Goal: Information Seeking & Learning: Learn about a topic

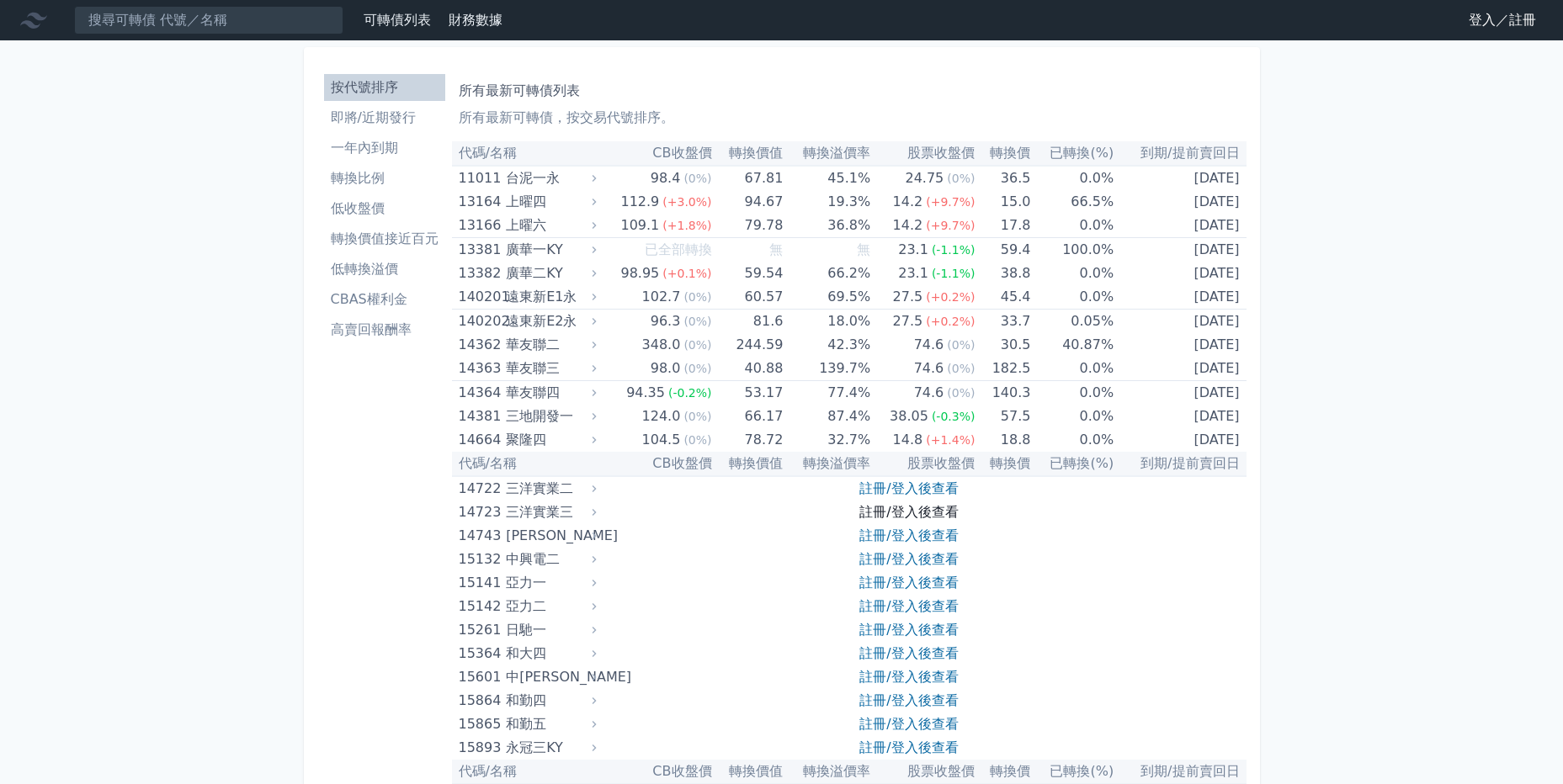
click at [931, 504] on link "註冊/登入後查看" at bounding box center [908, 511] width 99 height 16
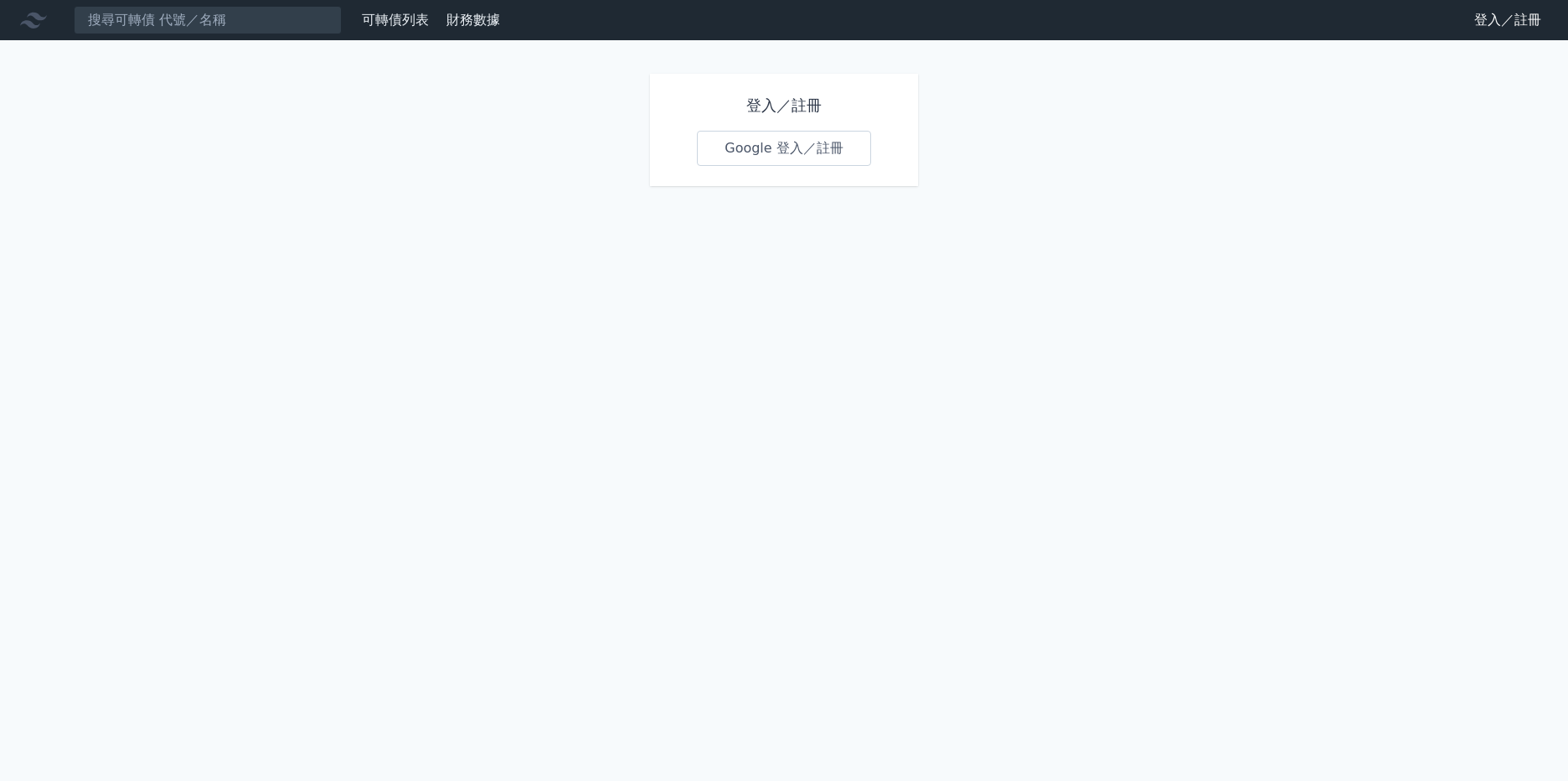
click at [781, 140] on link "Google 登入／註冊" at bounding box center [784, 148] width 174 height 35
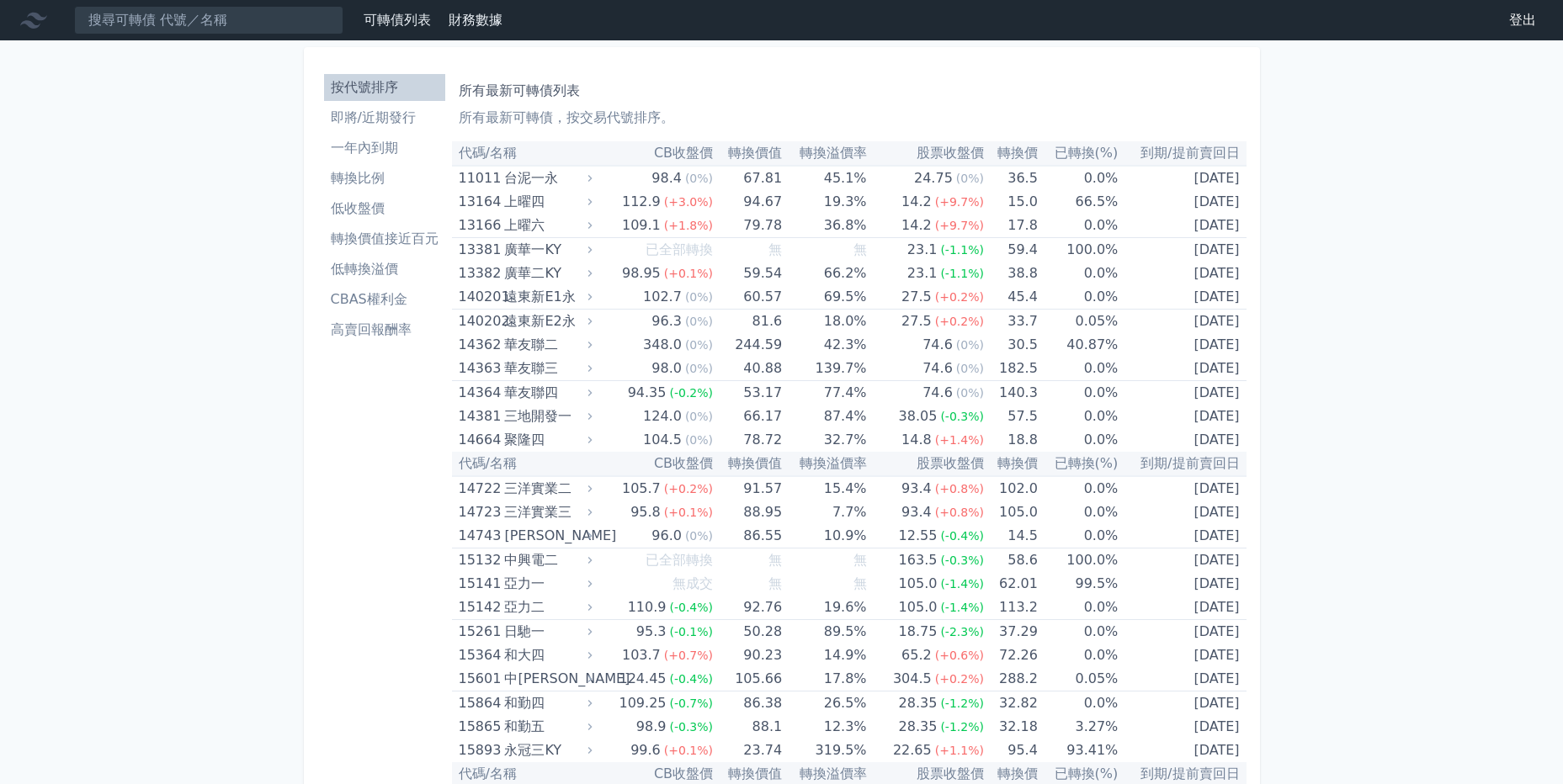
scroll to position [1696, 0]
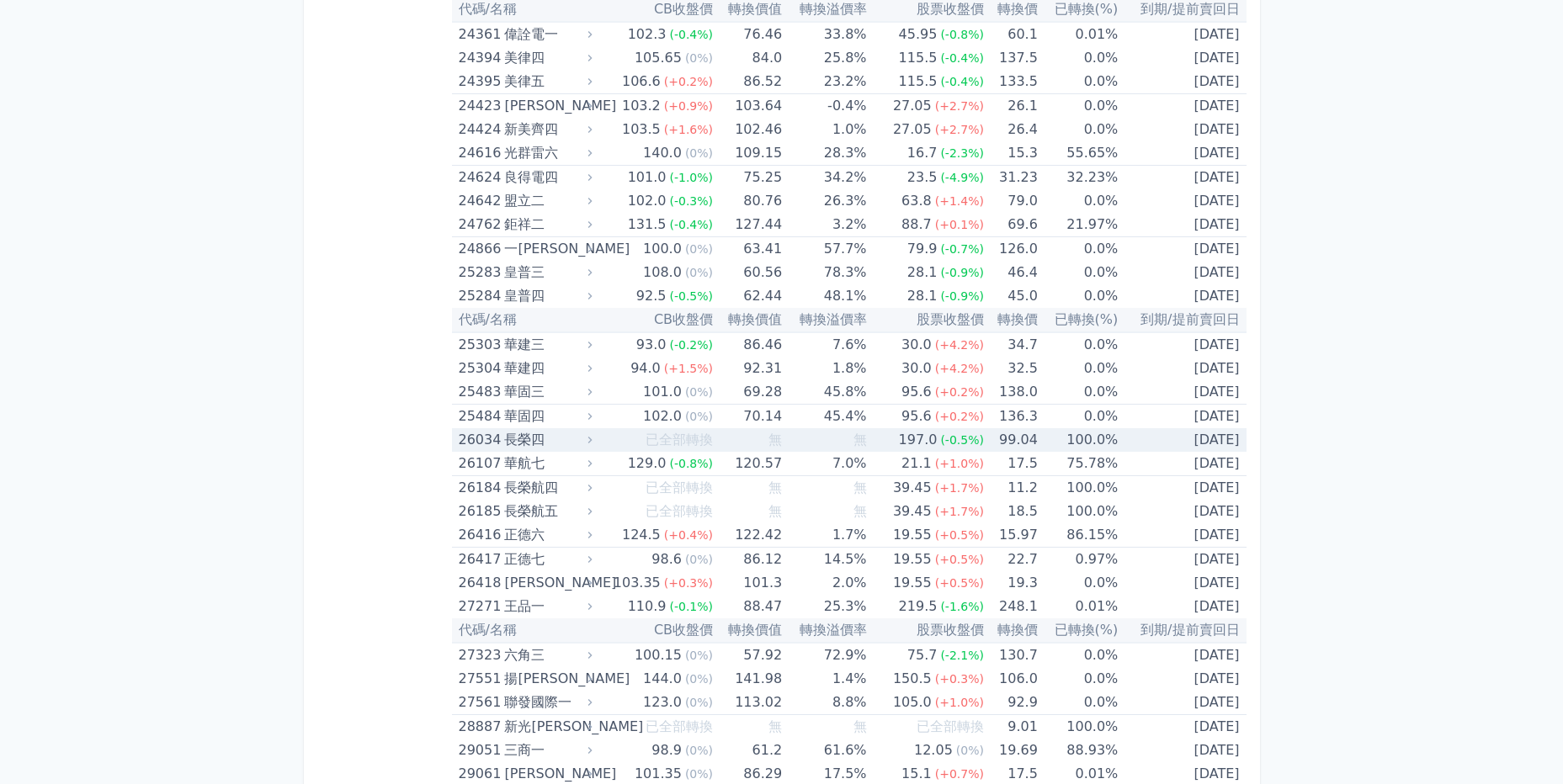
click at [580, 415] on div "華固四" at bounding box center [546, 416] width 84 height 24
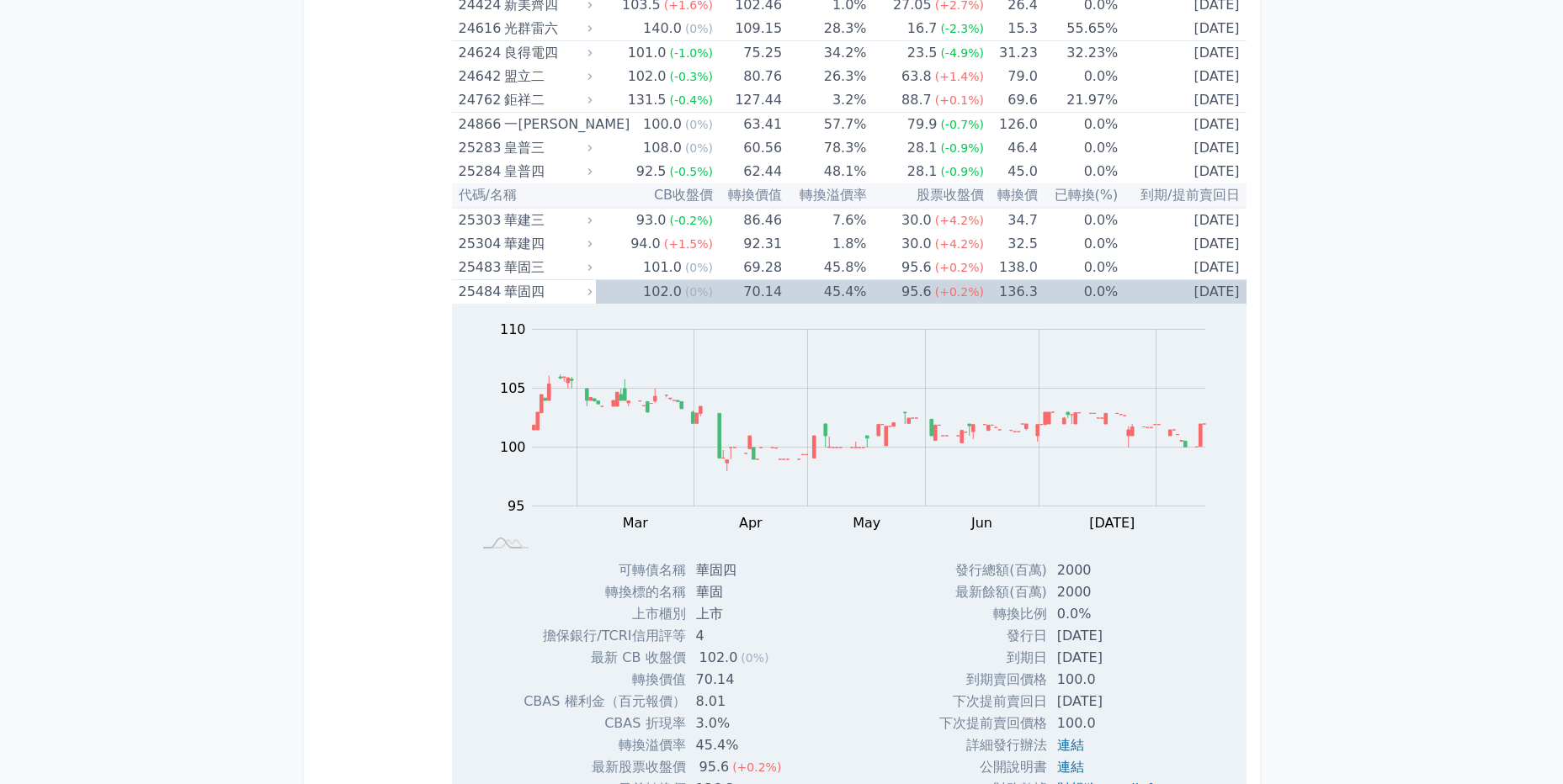
scroll to position [1814, 0]
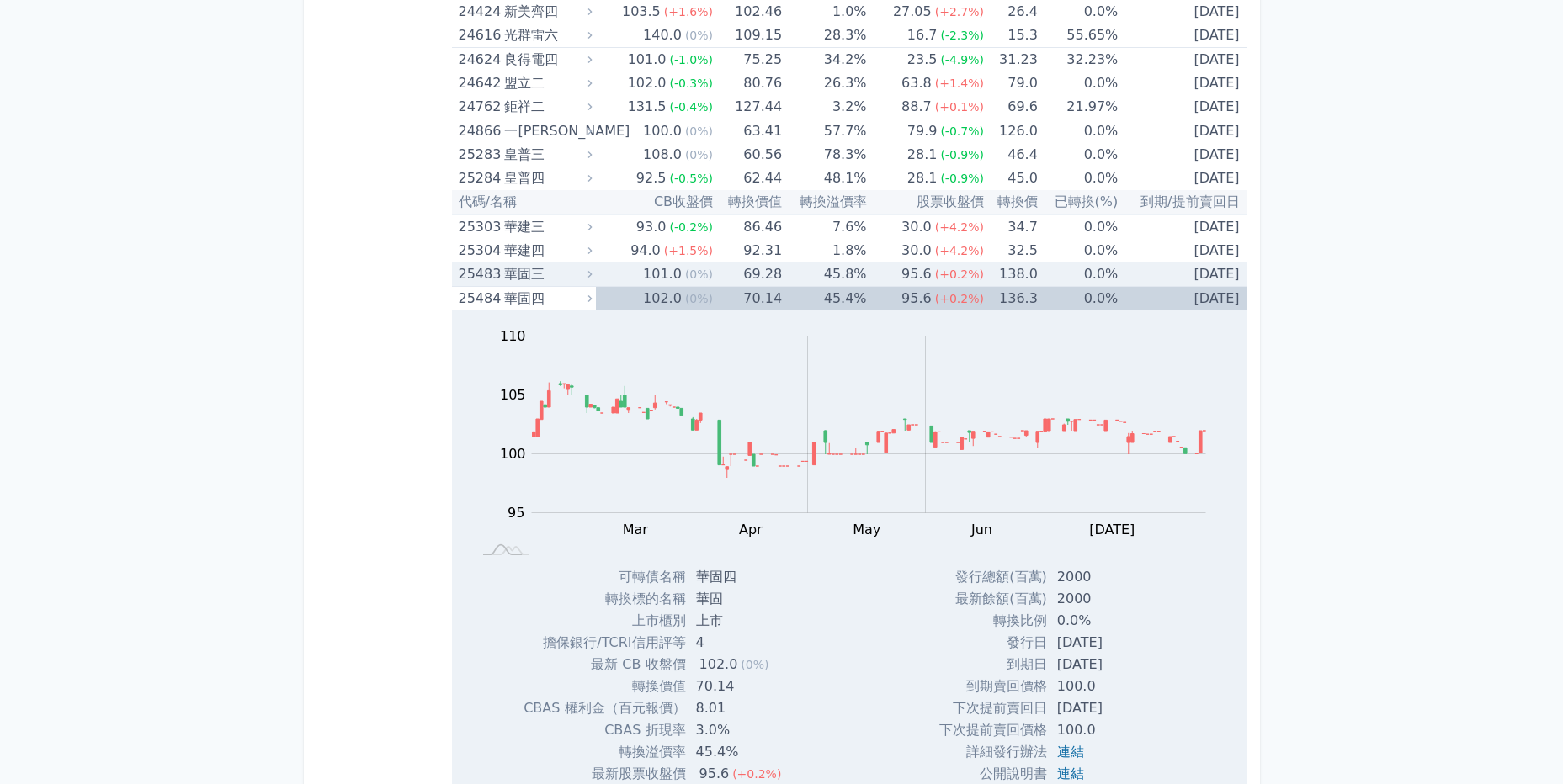
click at [541, 274] on div "華固三" at bounding box center [546, 273] width 84 height 24
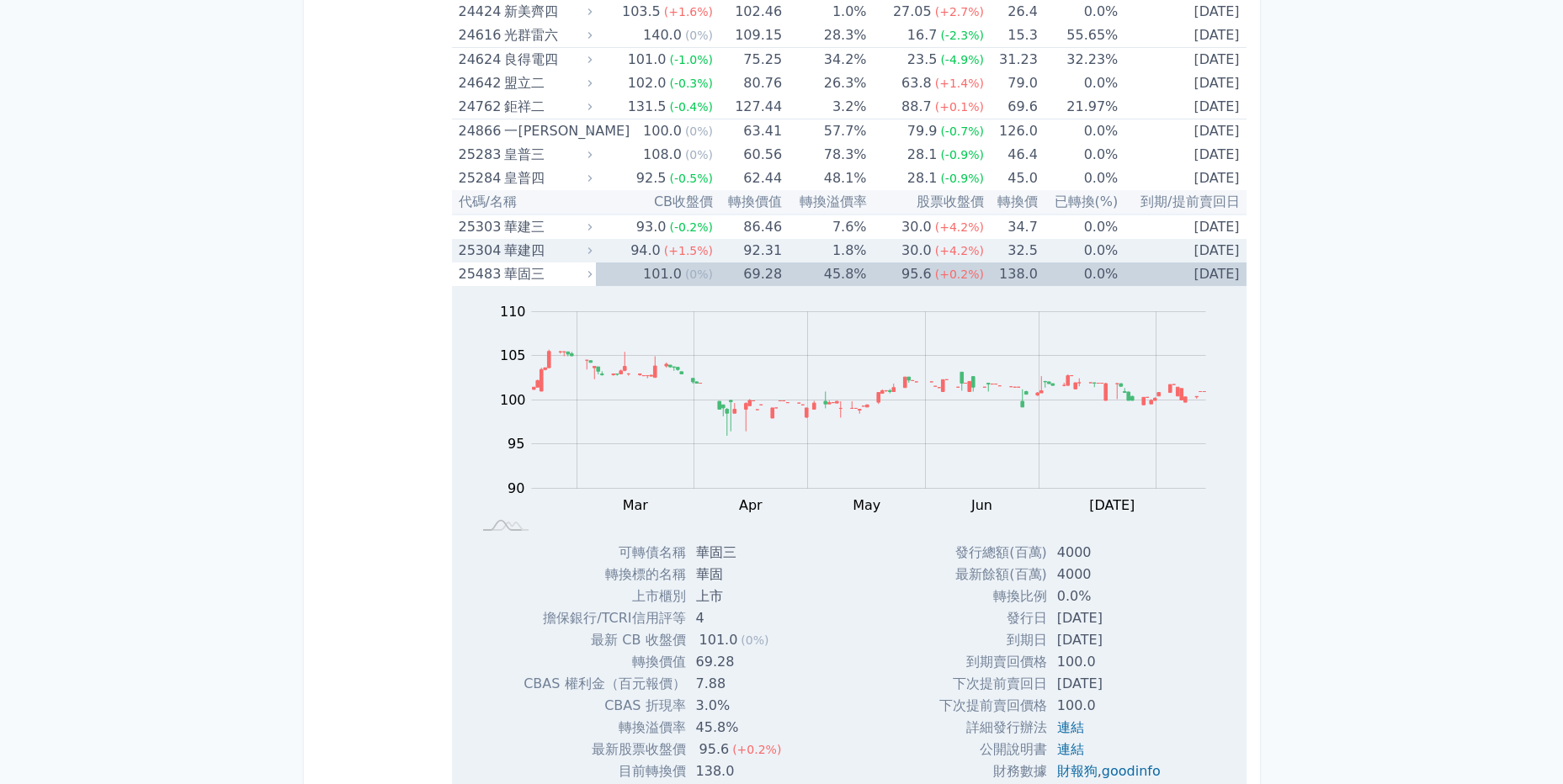
click at [543, 241] on div "華建四" at bounding box center [546, 250] width 84 height 24
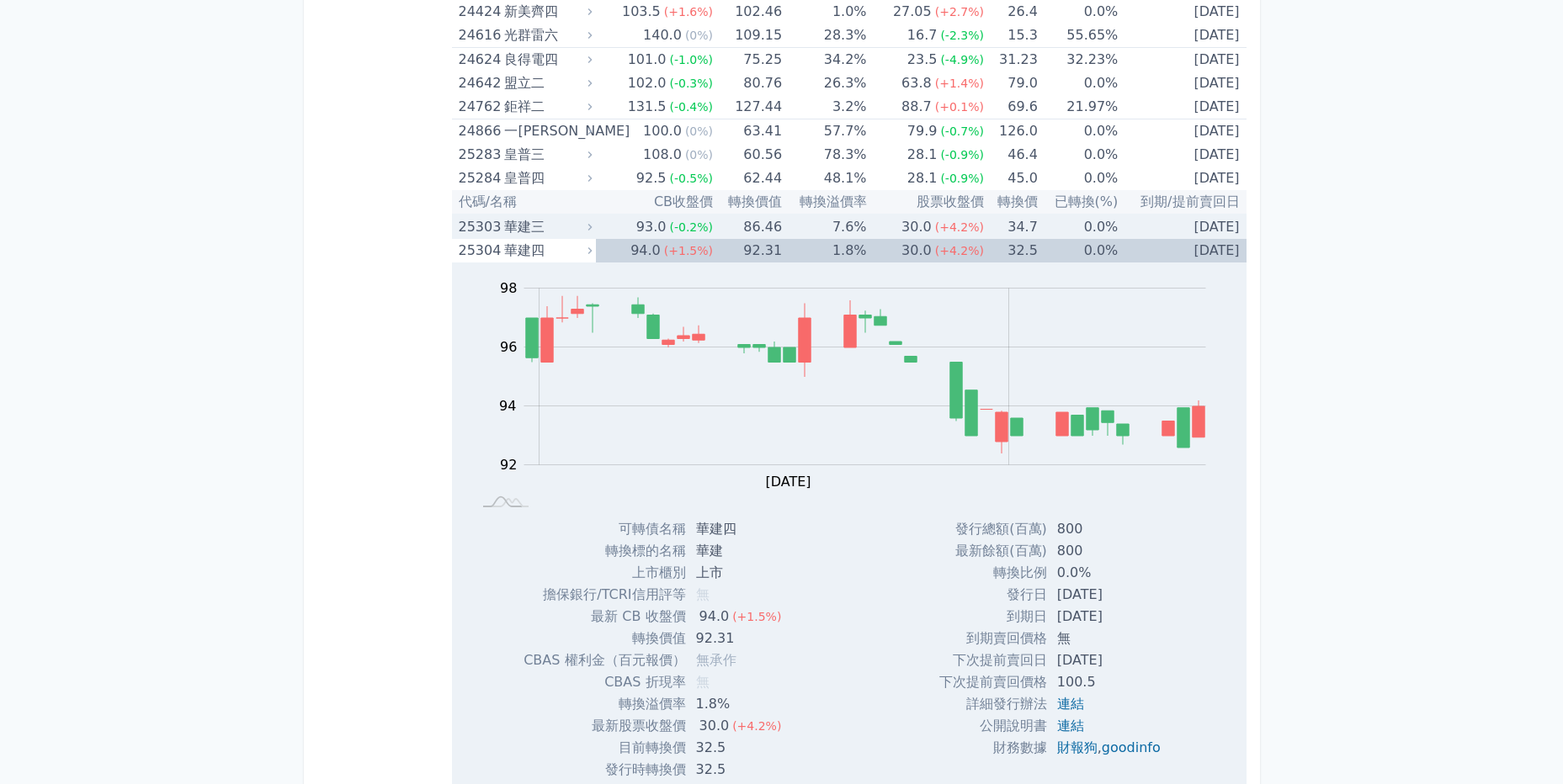
click at [541, 225] on div "華建三" at bounding box center [546, 226] width 84 height 24
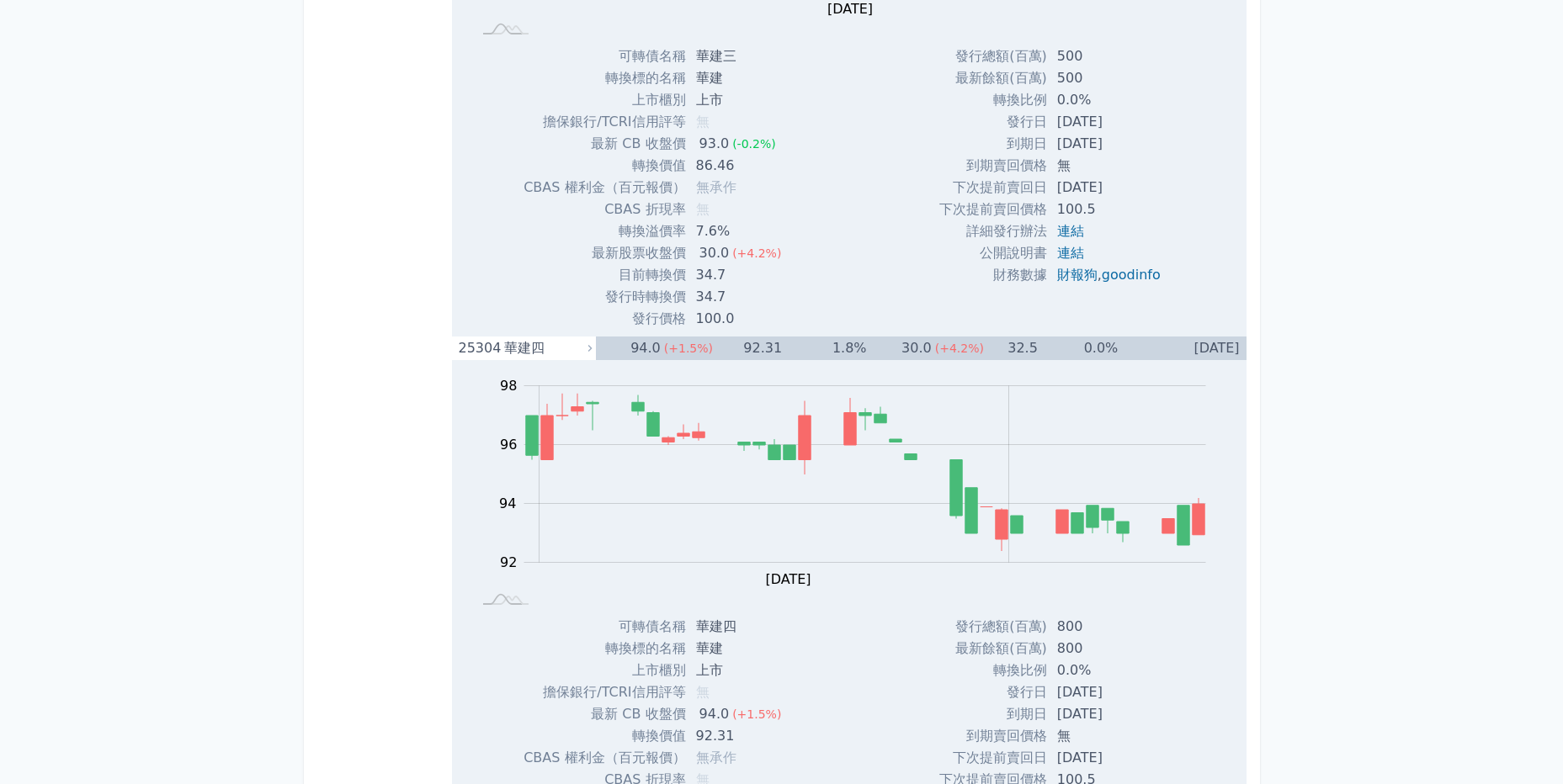
drag, startPoint x: 341, startPoint y: 435, endPoint x: 347, endPoint y: 497, distance: 62.3
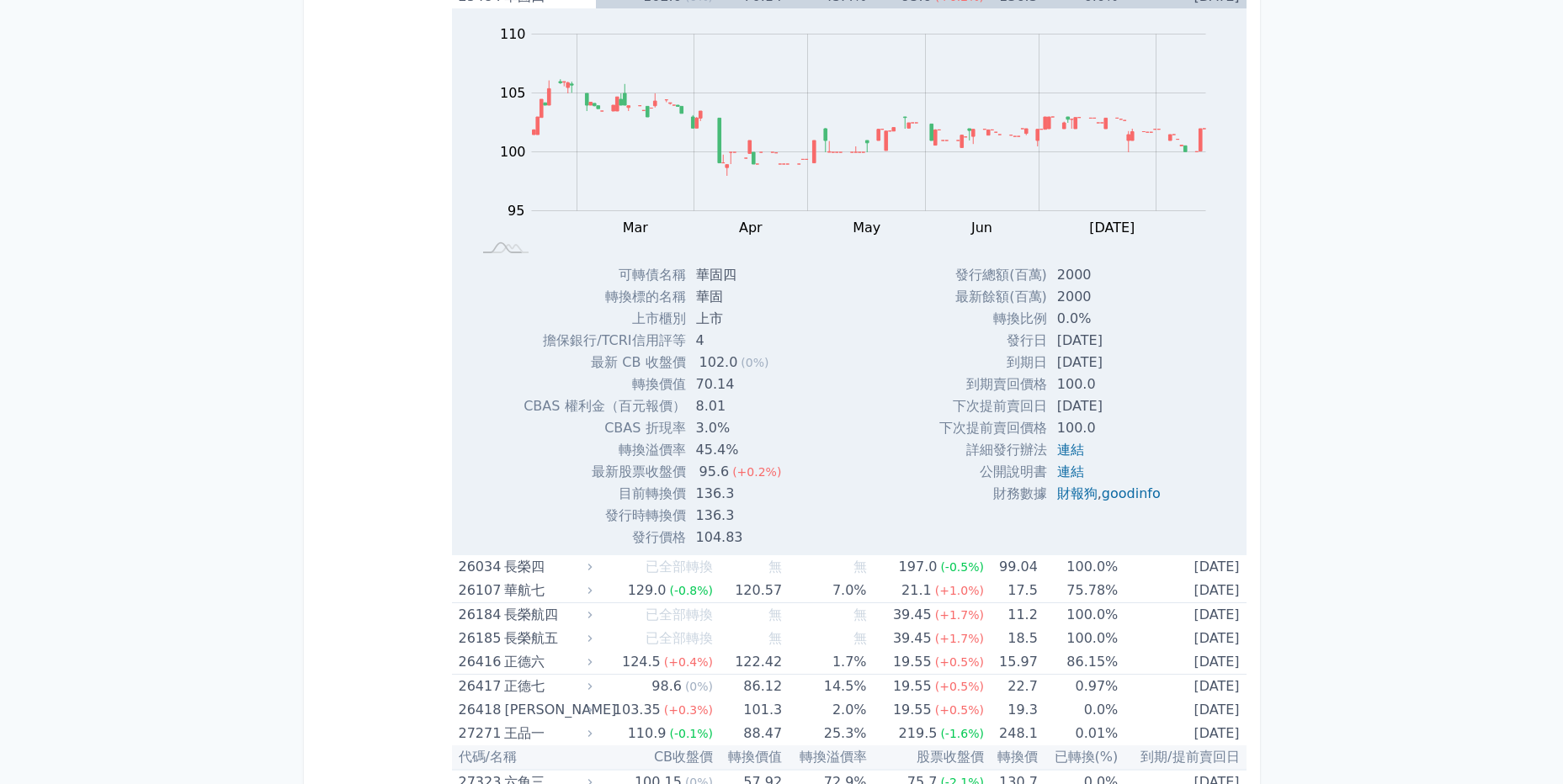
scroll to position [3758, 0]
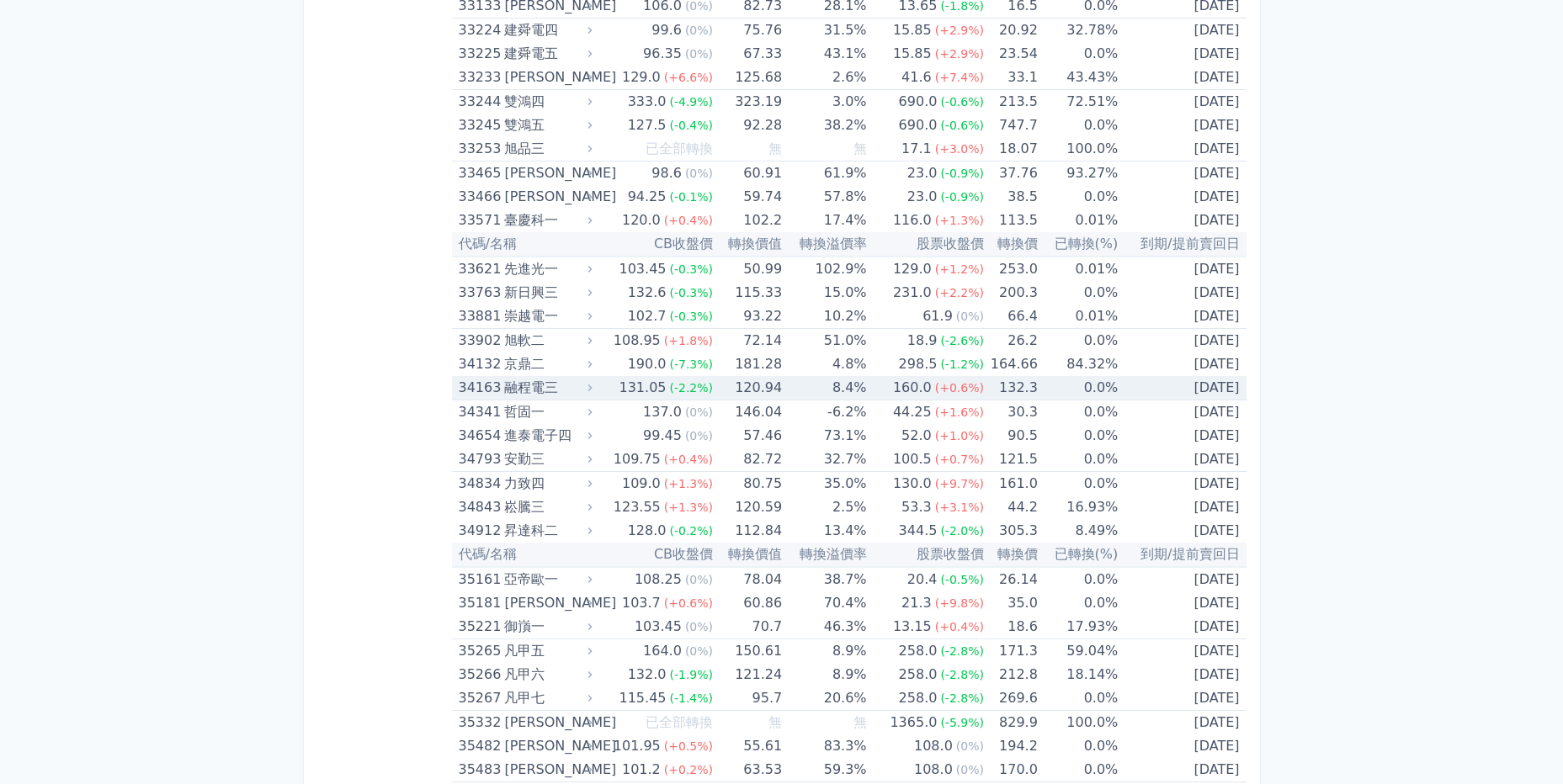
scroll to position [5522, 0]
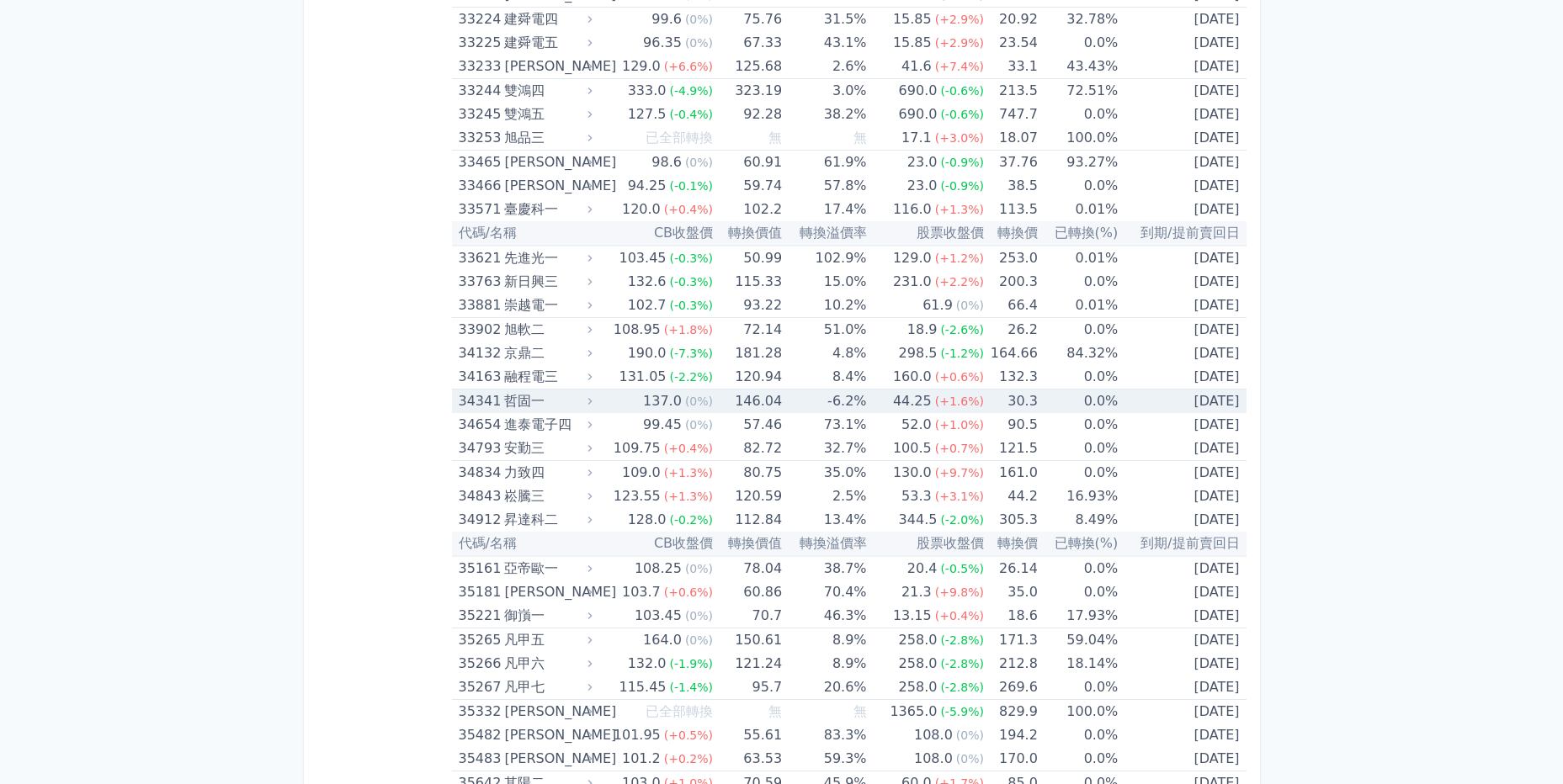
click at [527, 401] on div "哲固一" at bounding box center [546, 401] width 84 height 24
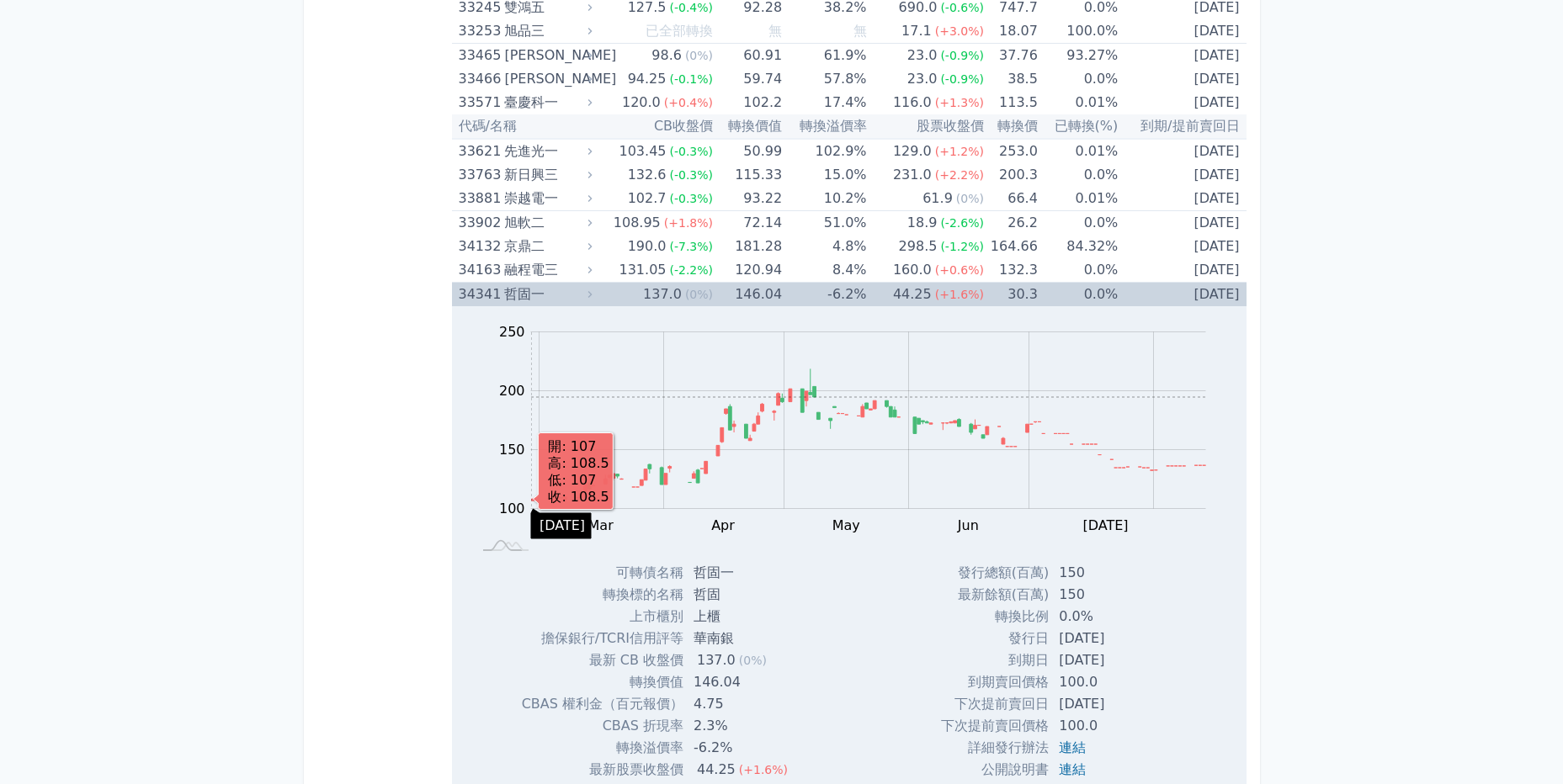
scroll to position [5639, 0]
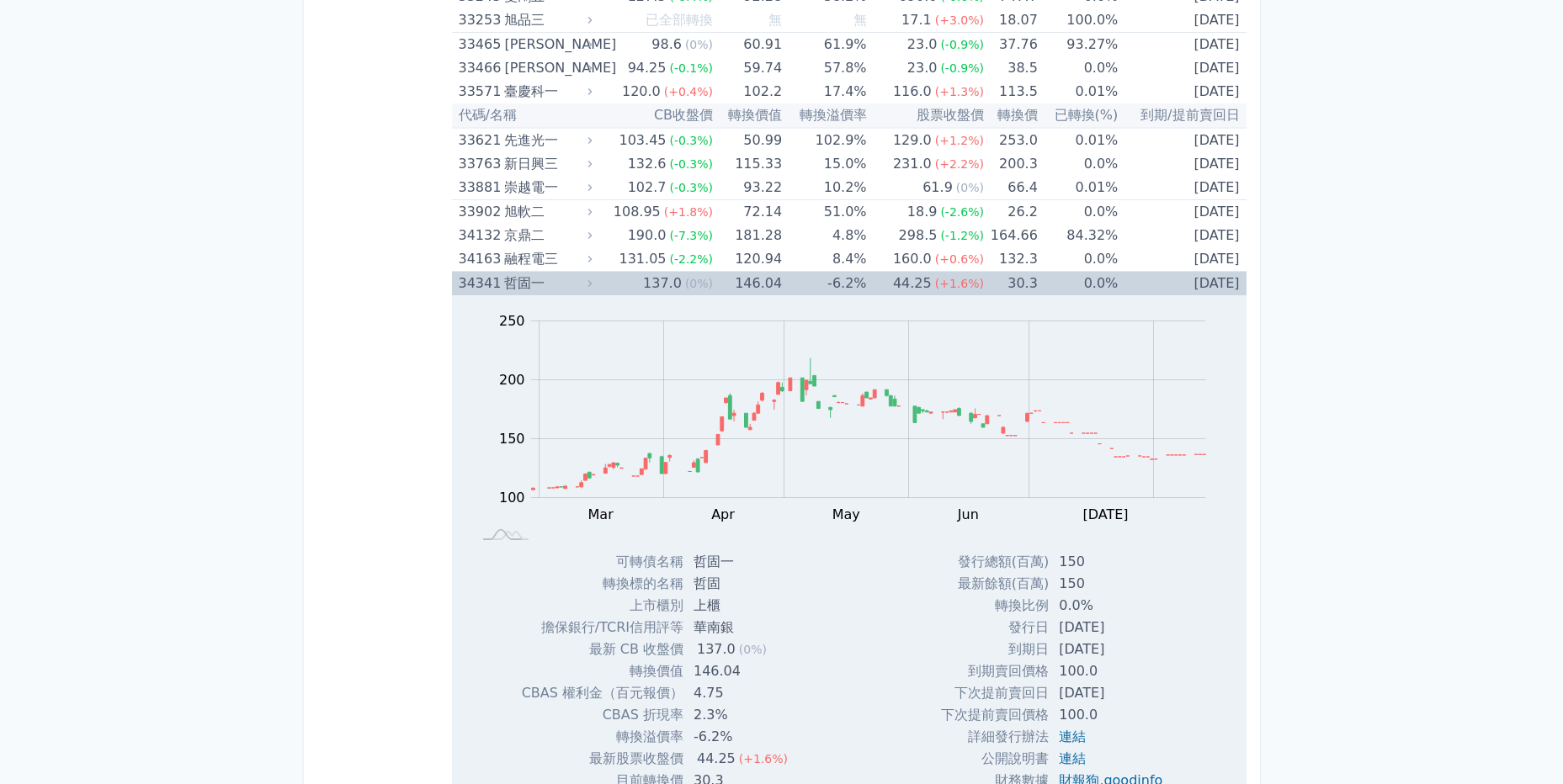
click at [501, 282] on div "34341 哲固一" at bounding box center [521, 283] width 126 height 24
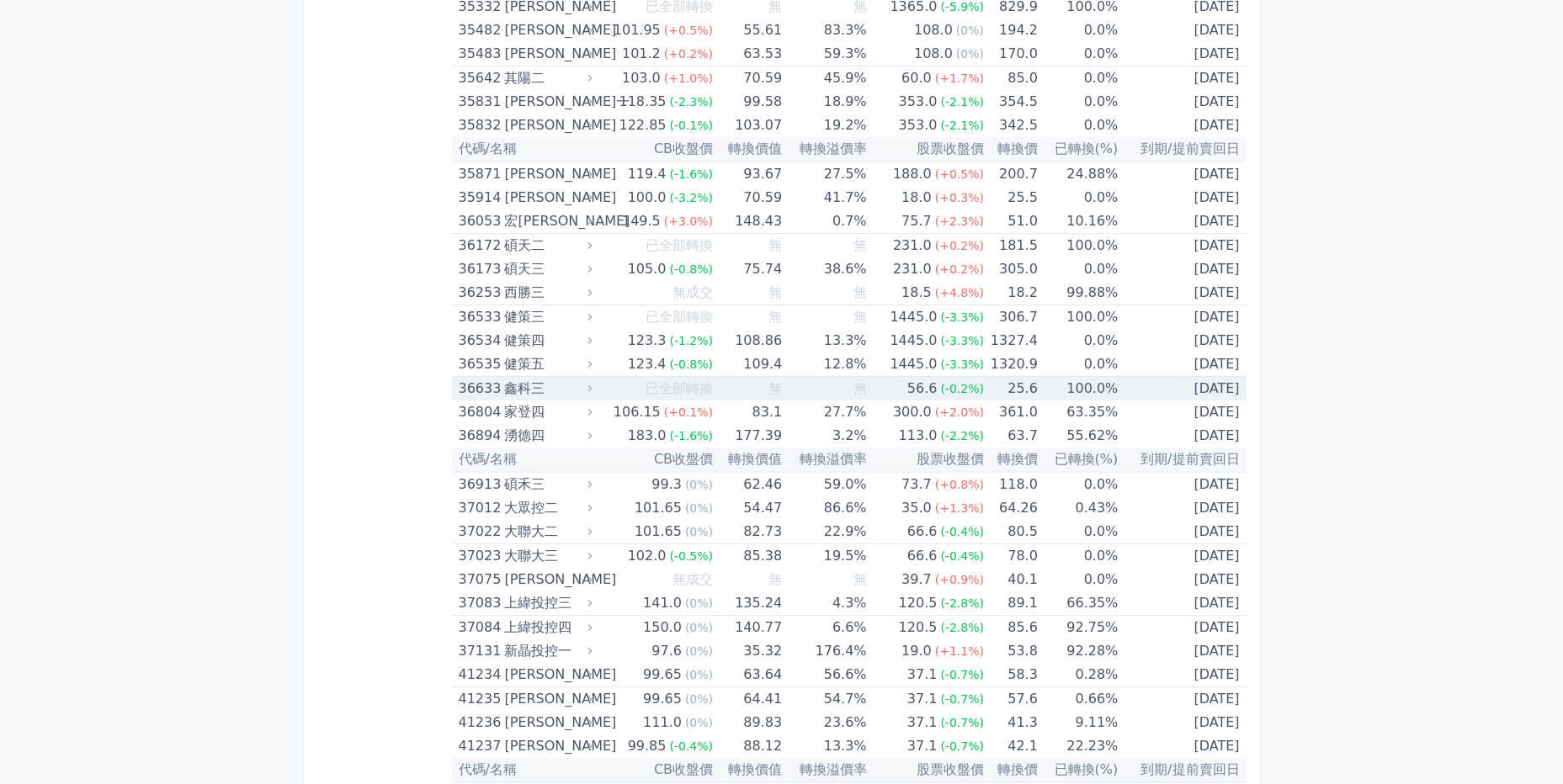
scroll to position [6227, 0]
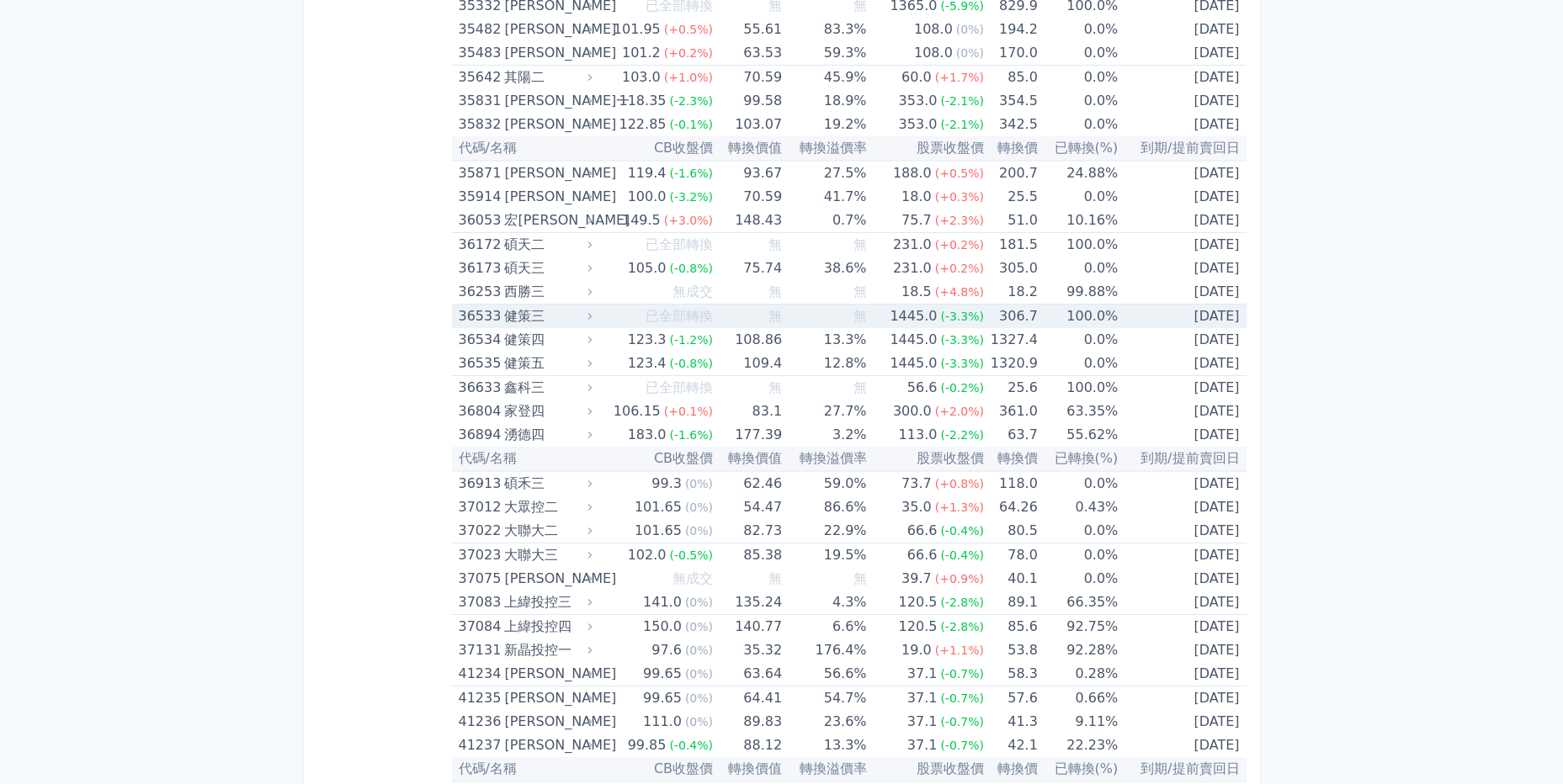
click at [541, 308] on div "健策三" at bounding box center [546, 316] width 84 height 24
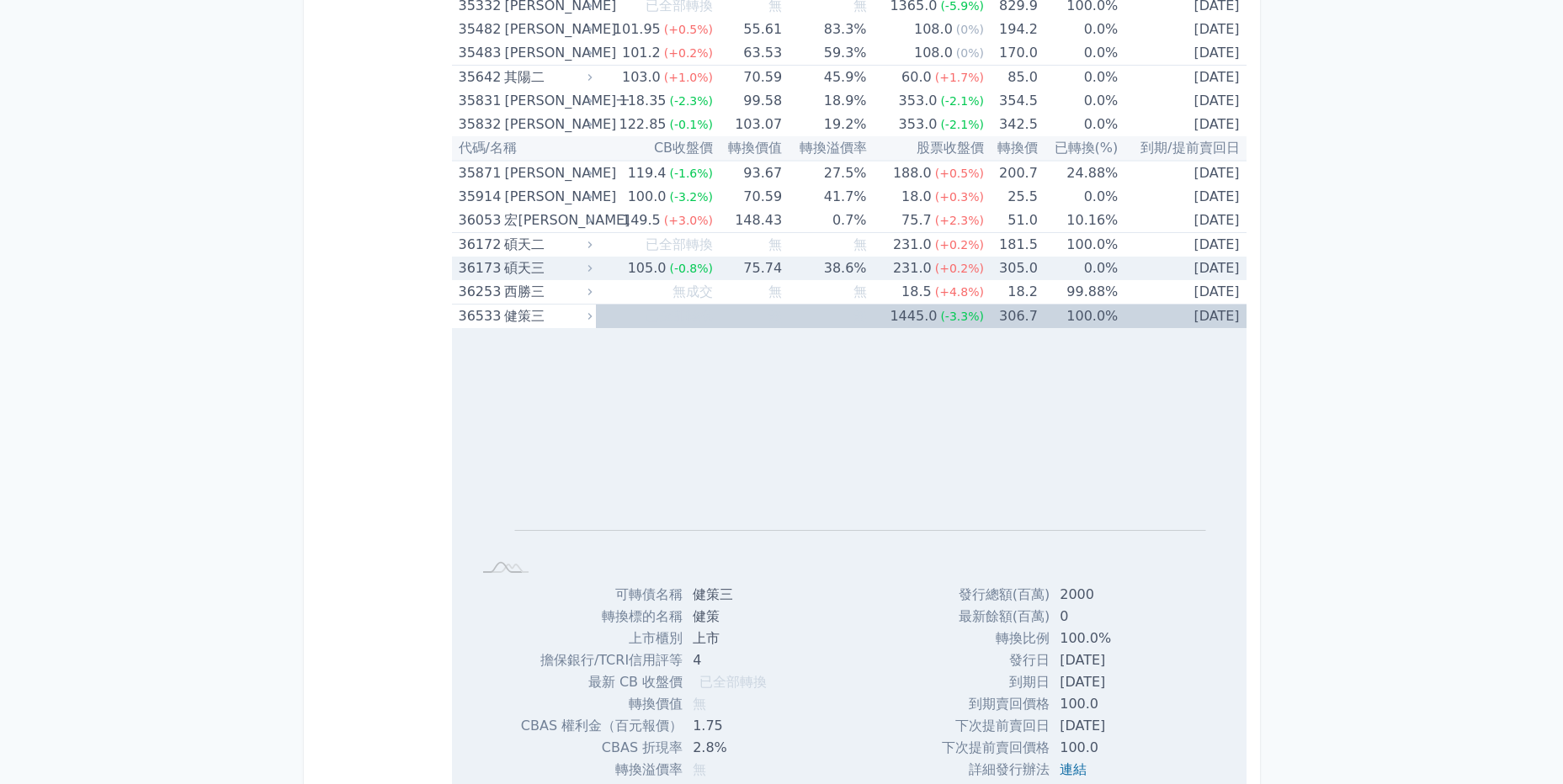
click at [543, 257] on div "碩天三" at bounding box center [546, 268] width 84 height 24
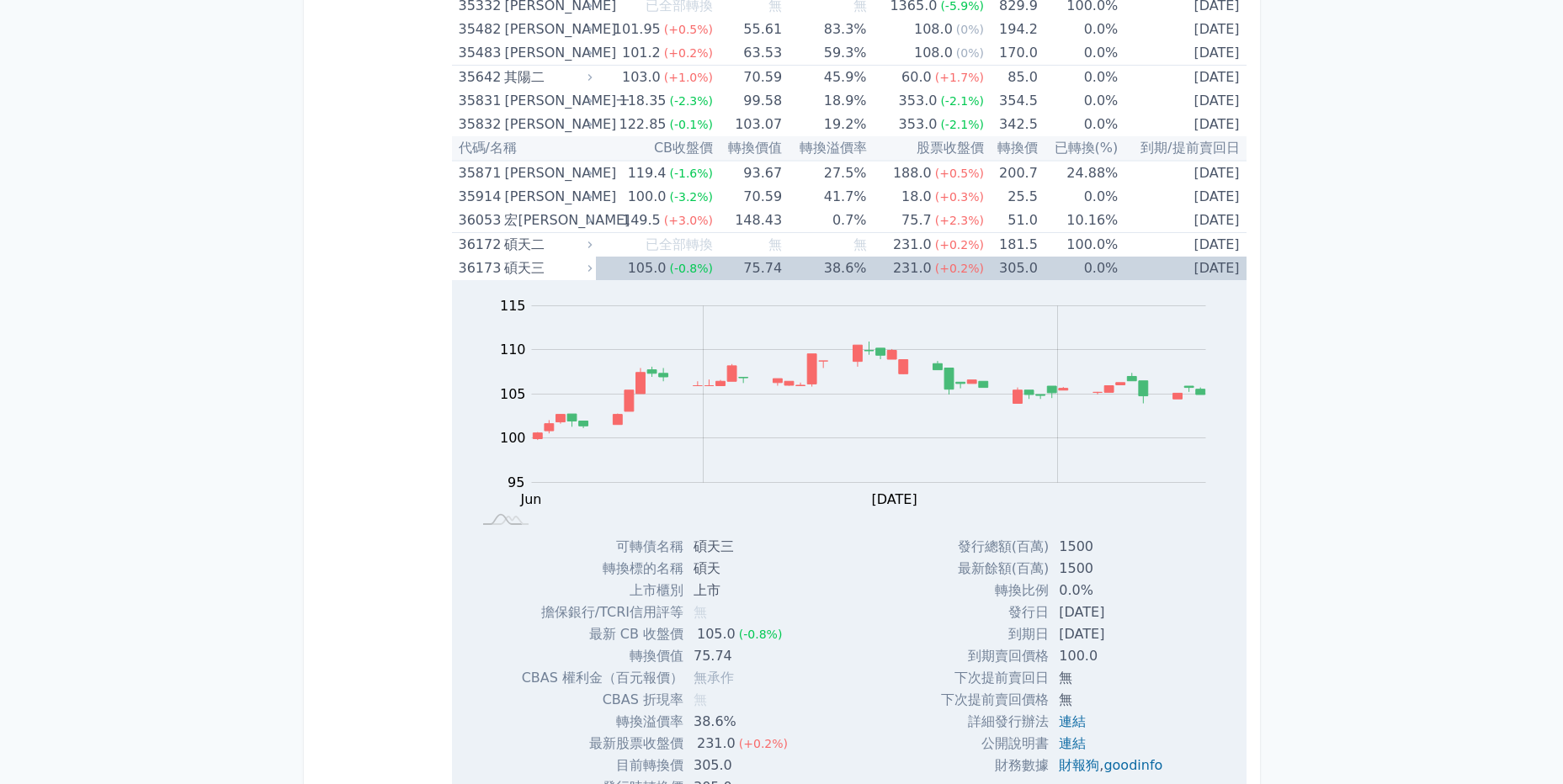
click at [161, 341] on div "可轉債列表 財務數據 可轉債列表 財務數據 登出 登出 按代號排序 即將/近期發行 一年內到期 轉換比例 低收盤價 轉換價值接近百元 低轉換溢價" at bounding box center [782, 690] width 1563 height 13835
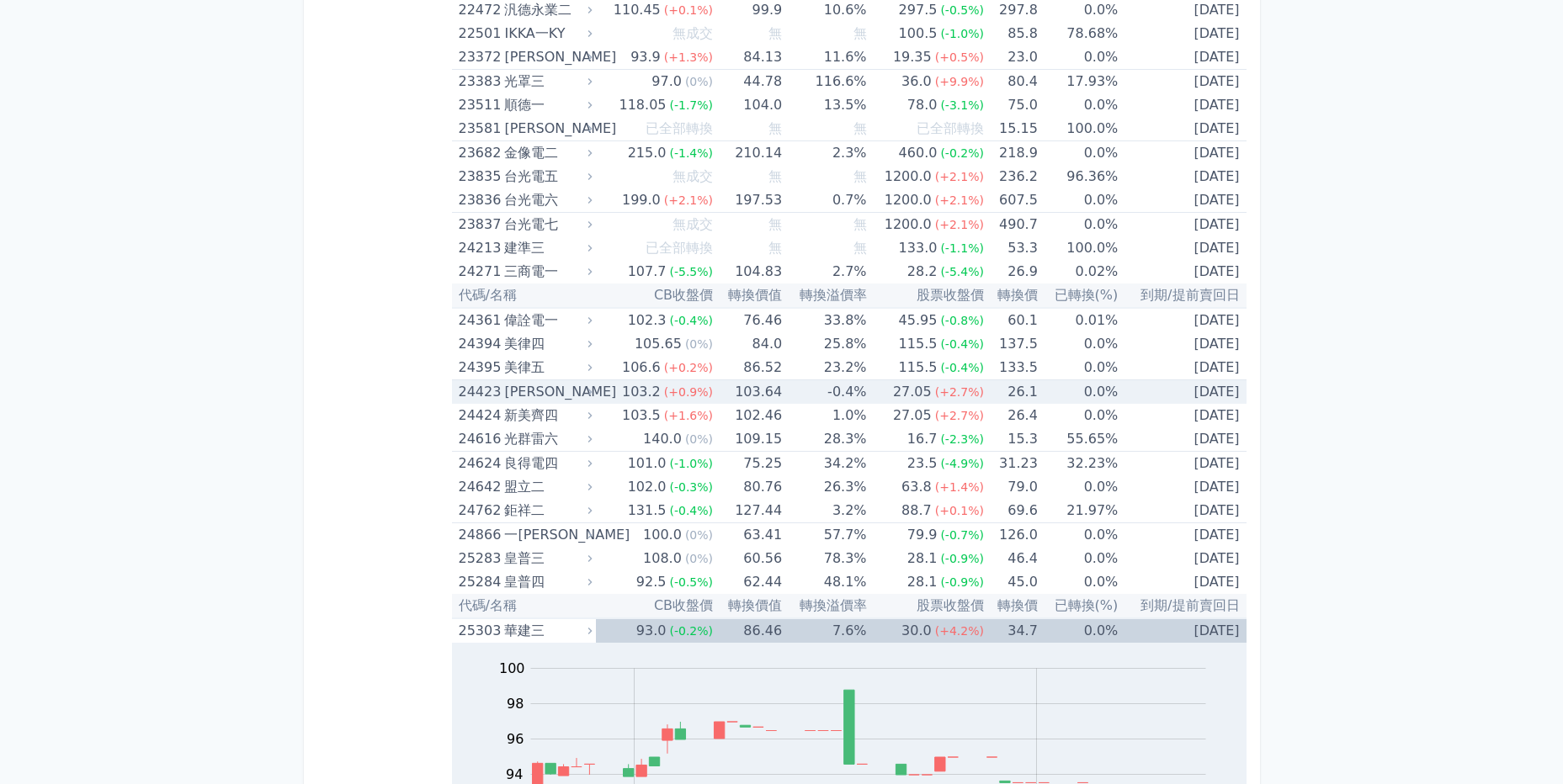
click at [502, 395] on div "24423 [PERSON_NAME]" at bounding box center [521, 392] width 126 height 24
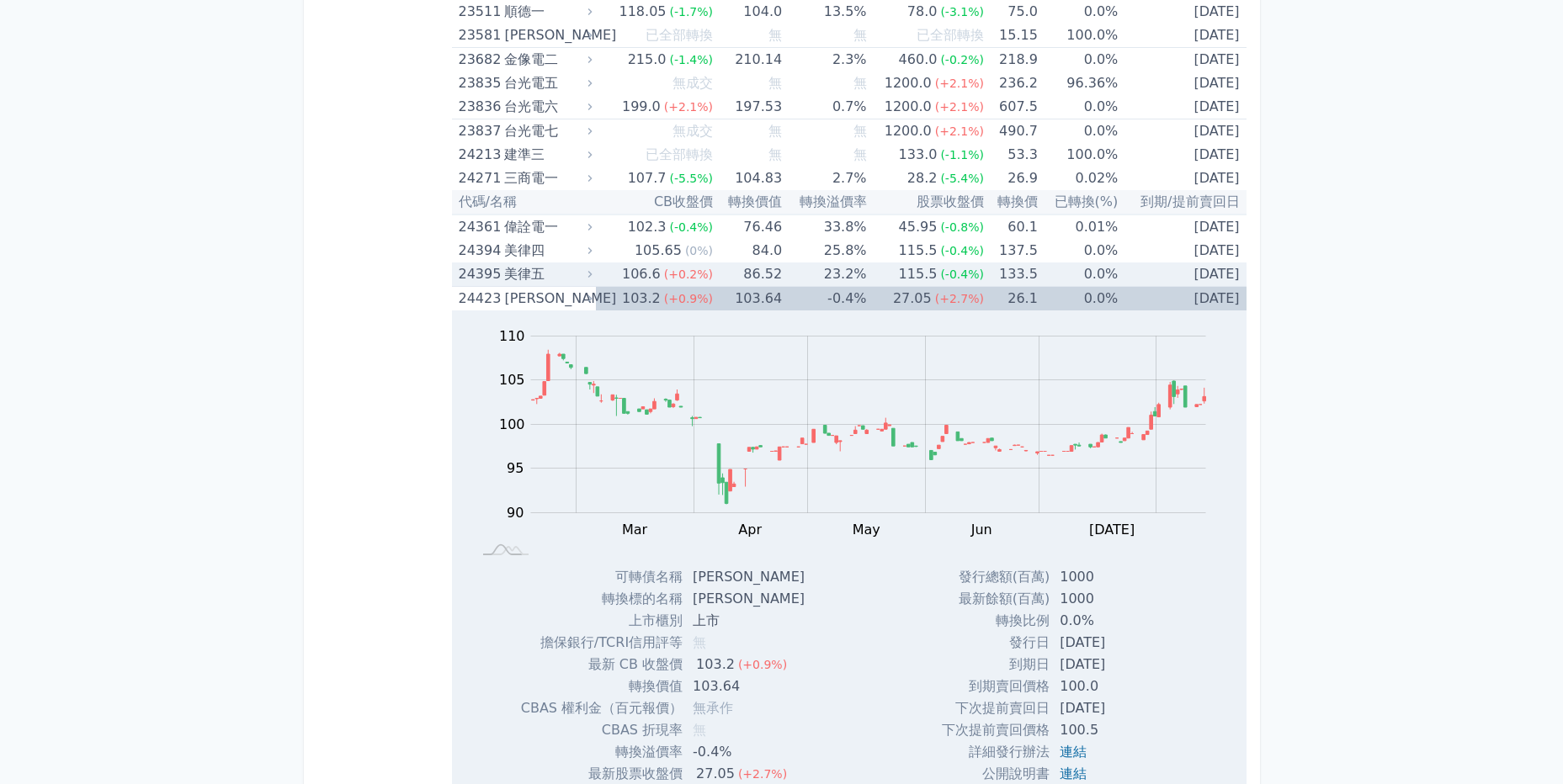
scroll to position [1528, 0]
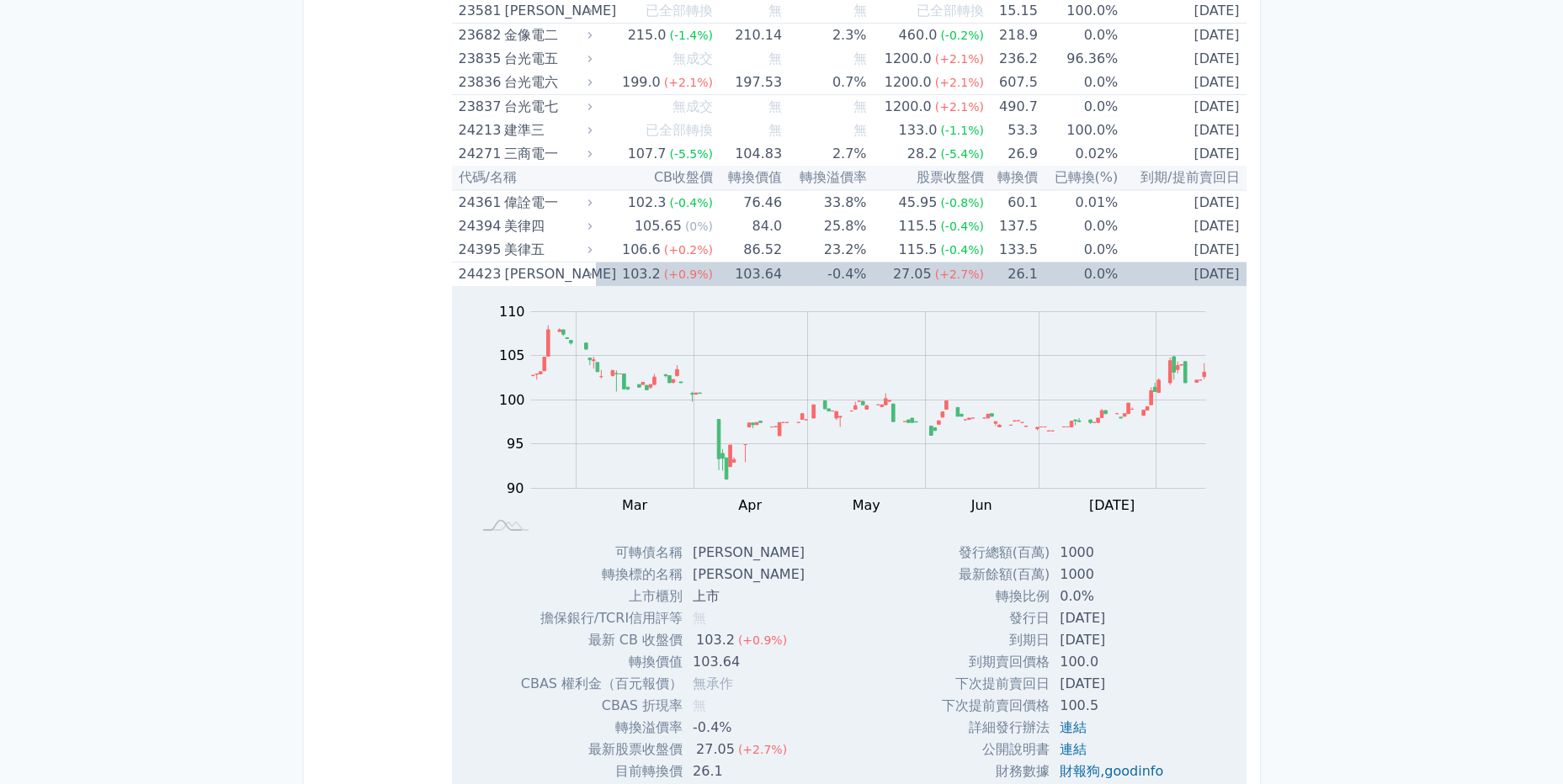
click at [546, 263] on div "[PERSON_NAME]" at bounding box center [546, 273] width 84 height 24
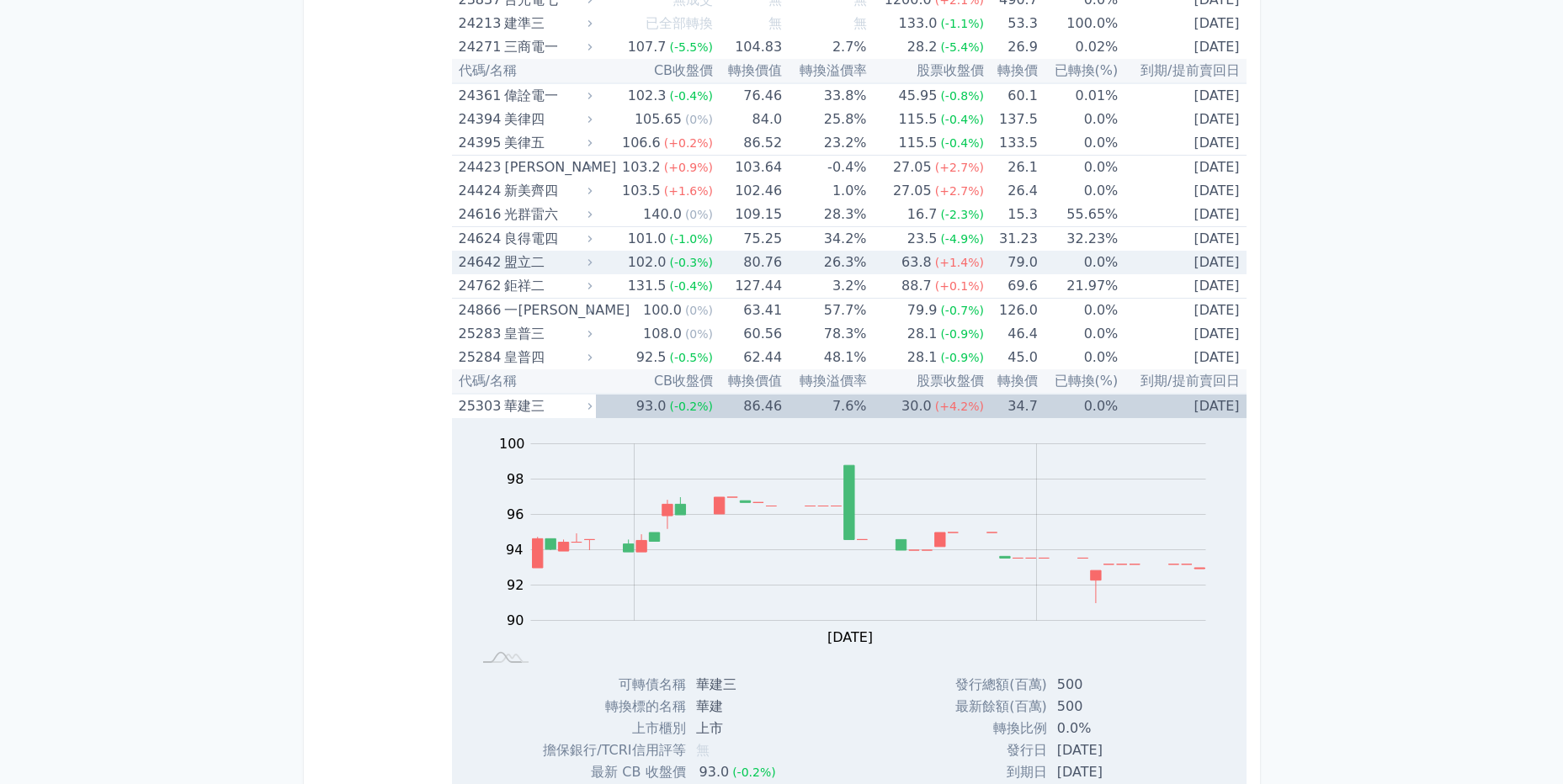
scroll to position [1646, 0]
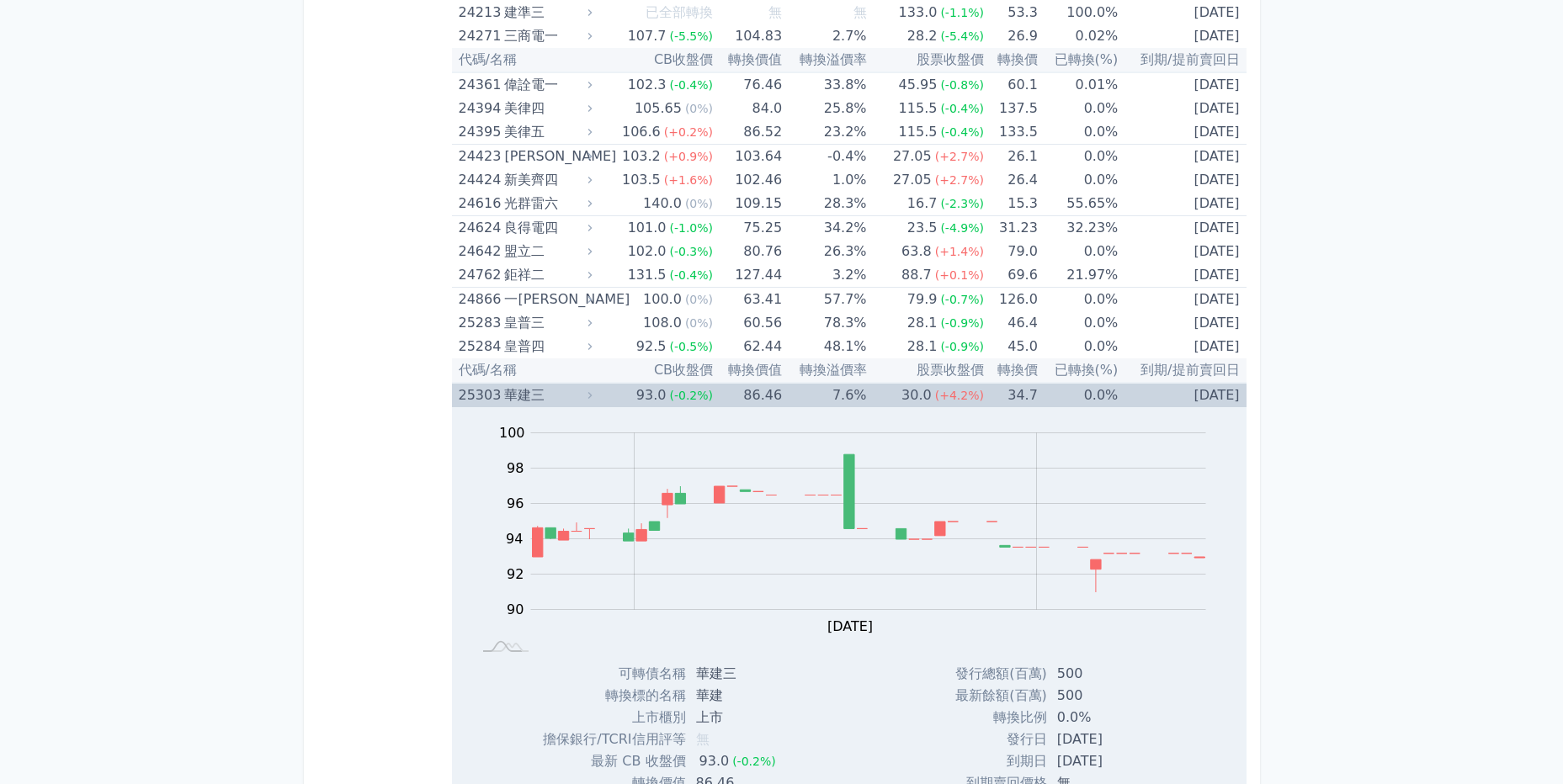
click at [542, 392] on div "華建三" at bounding box center [546, 395] width 84 height 24
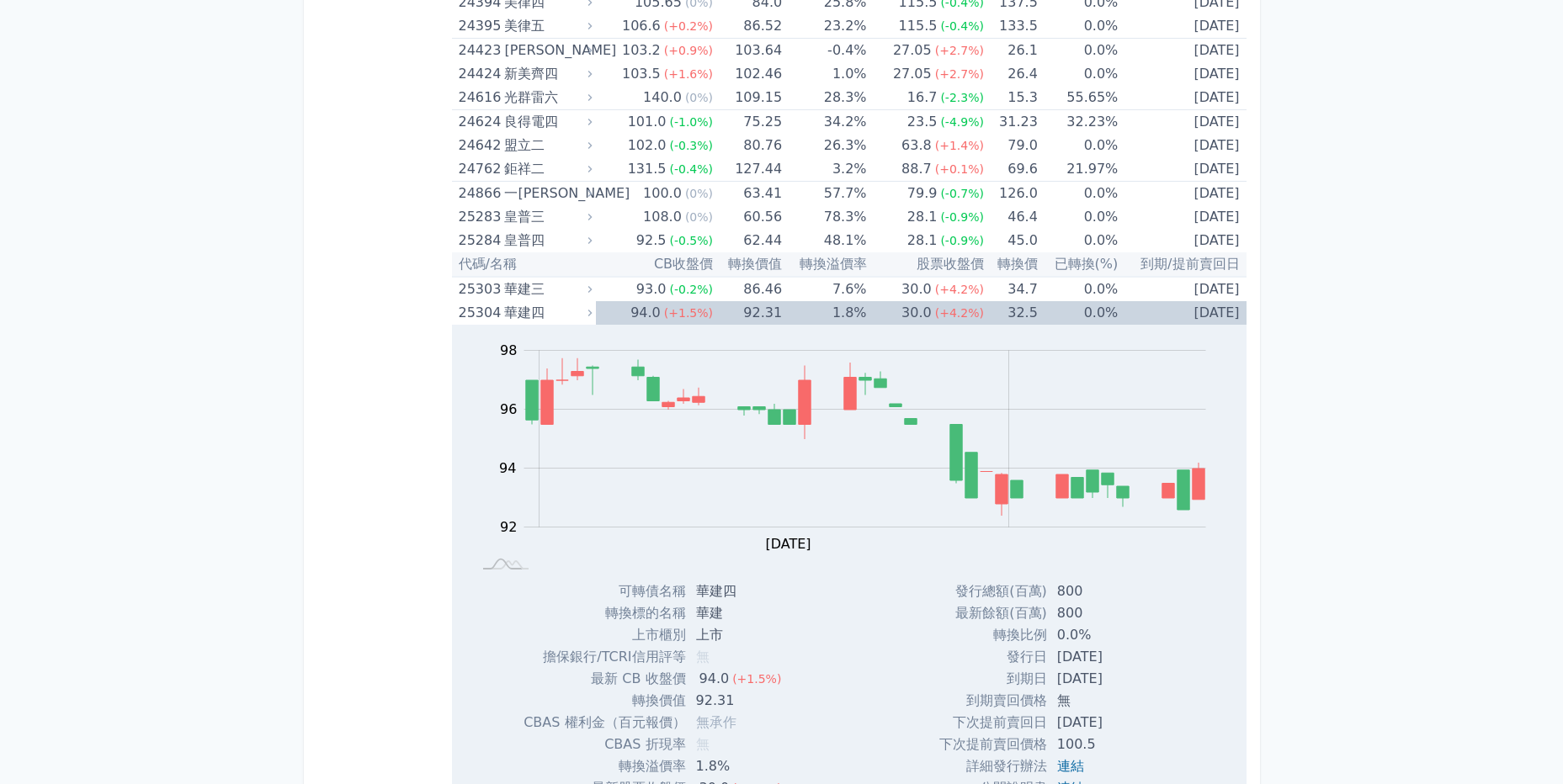
scroll to position [1762, 0]
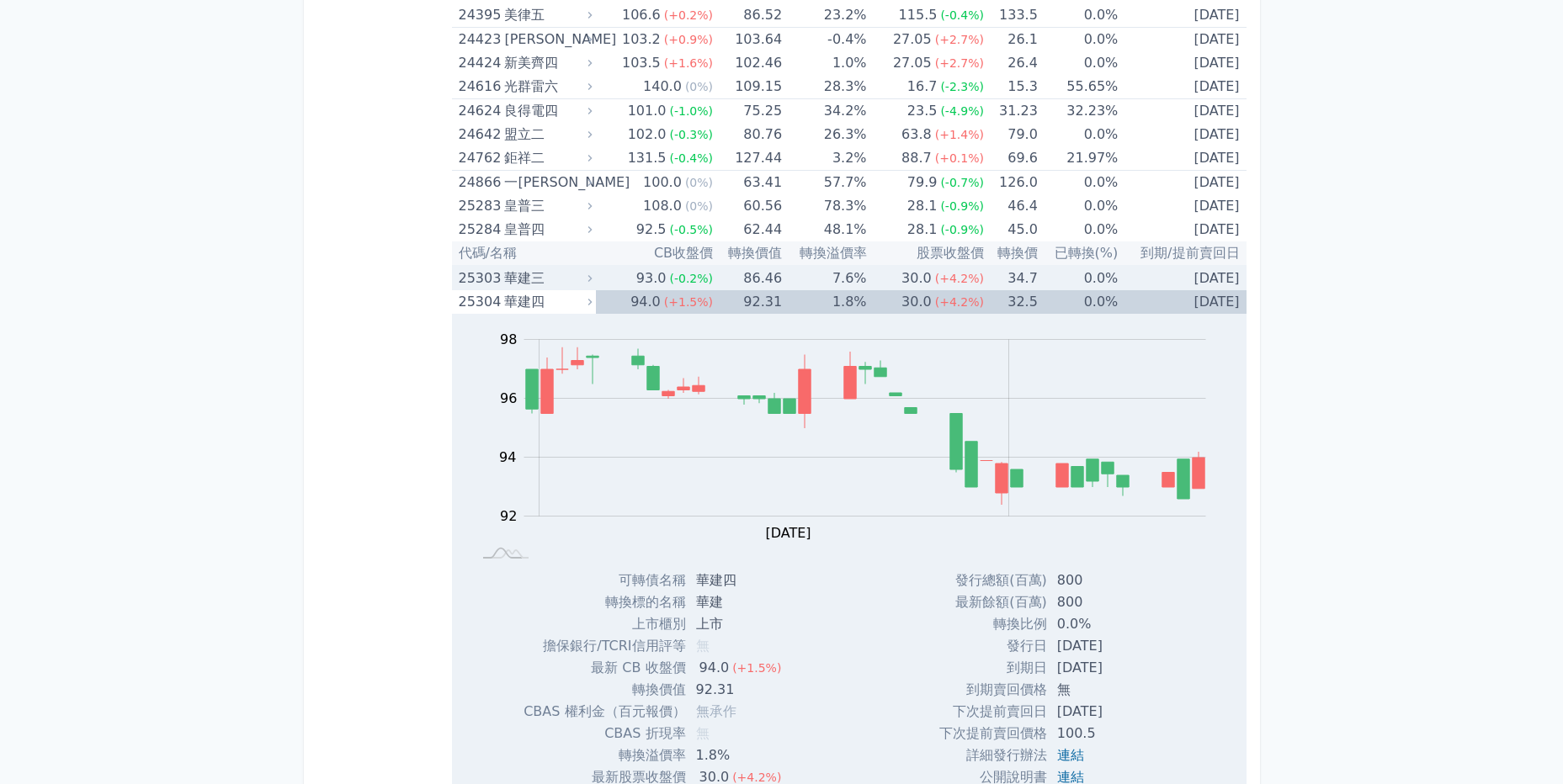
click at [531, 285] on div "華建三" at bounding box center [546, 278] width 84 height 24
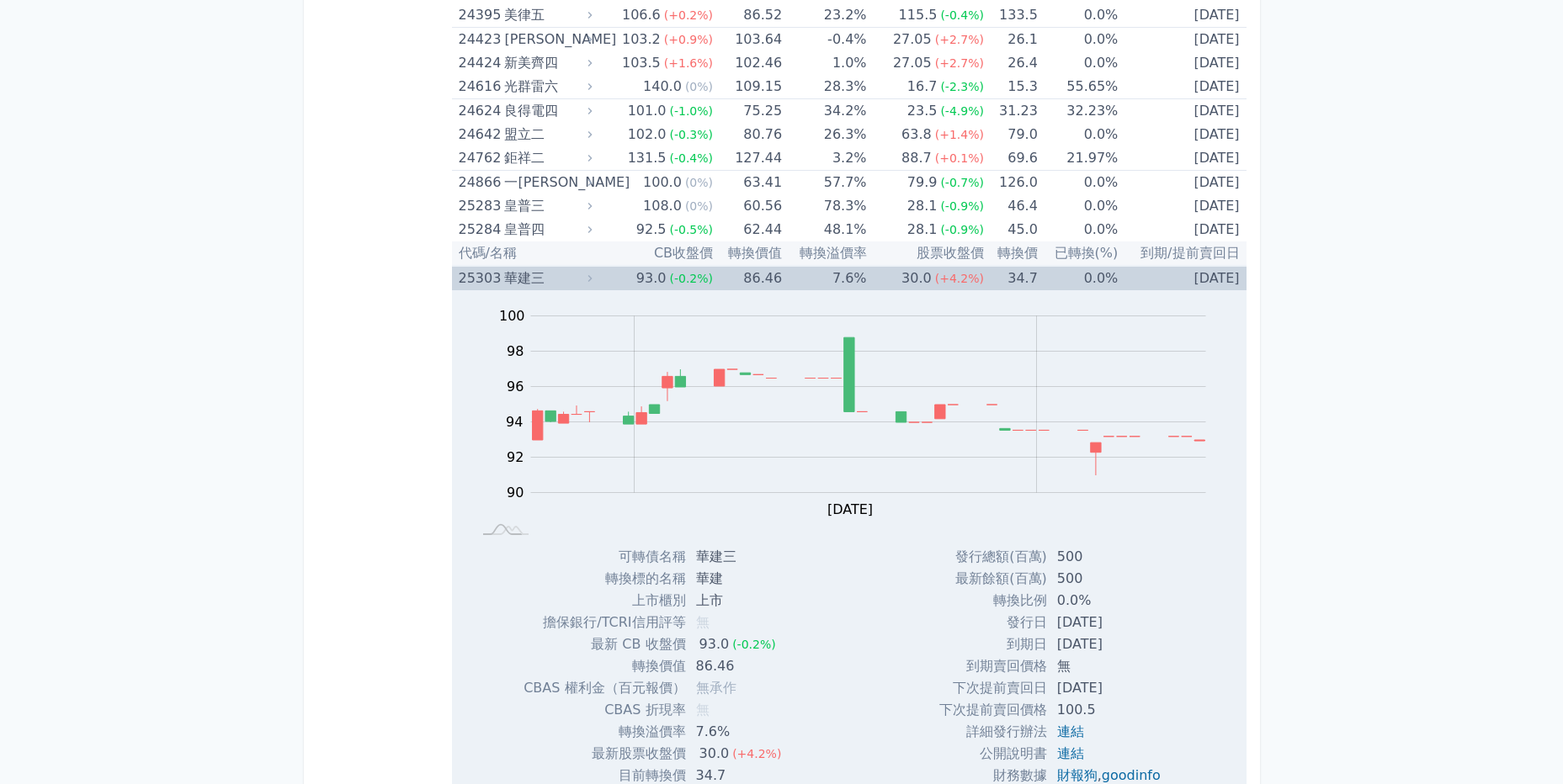
click at [531, 270] on div "華建三" at bounding box center [546, 278] width 84 height 24
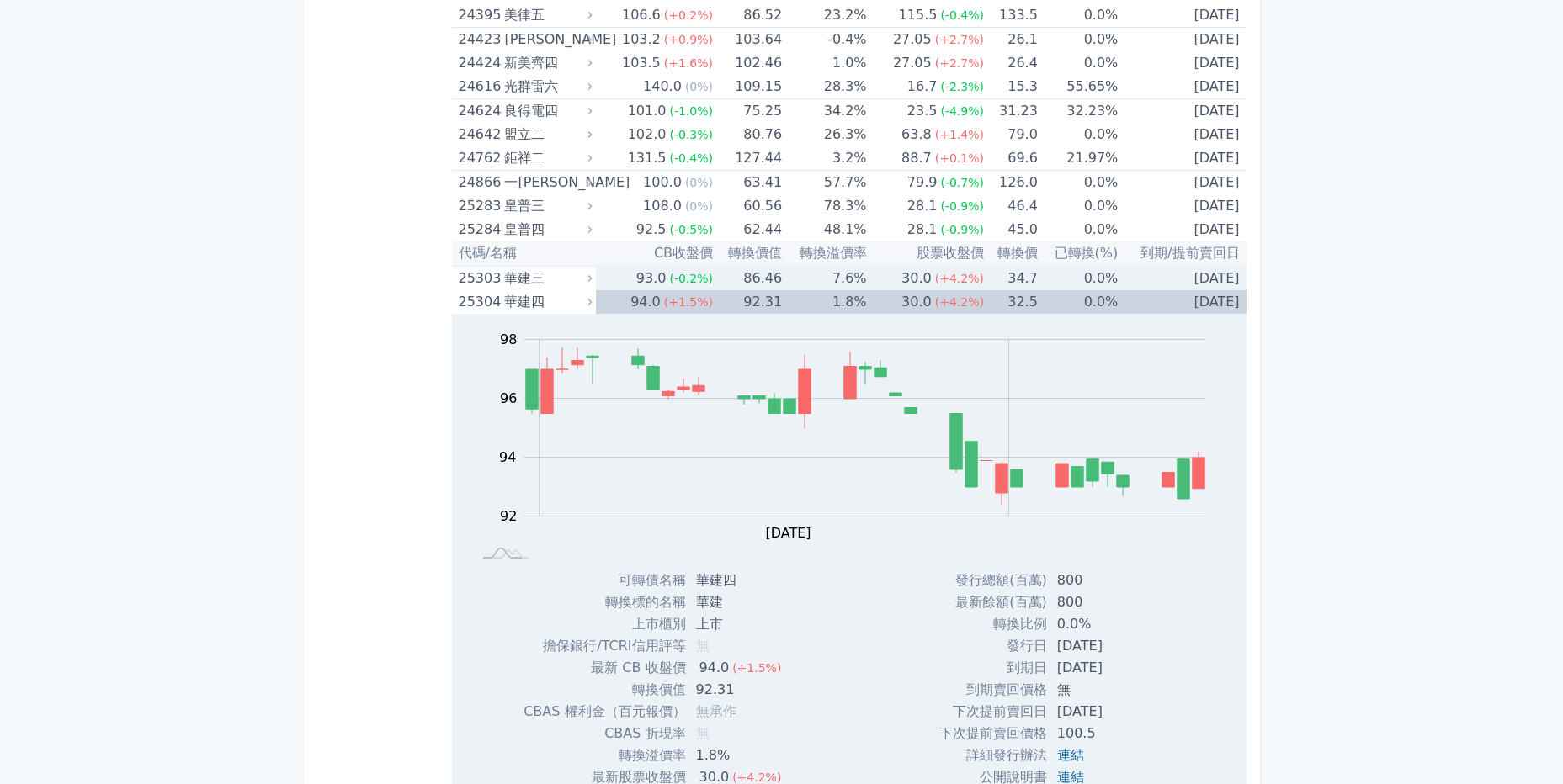
click at [531, 290] on div "華建三" at bounding box center [546, 278] width 84 height 24
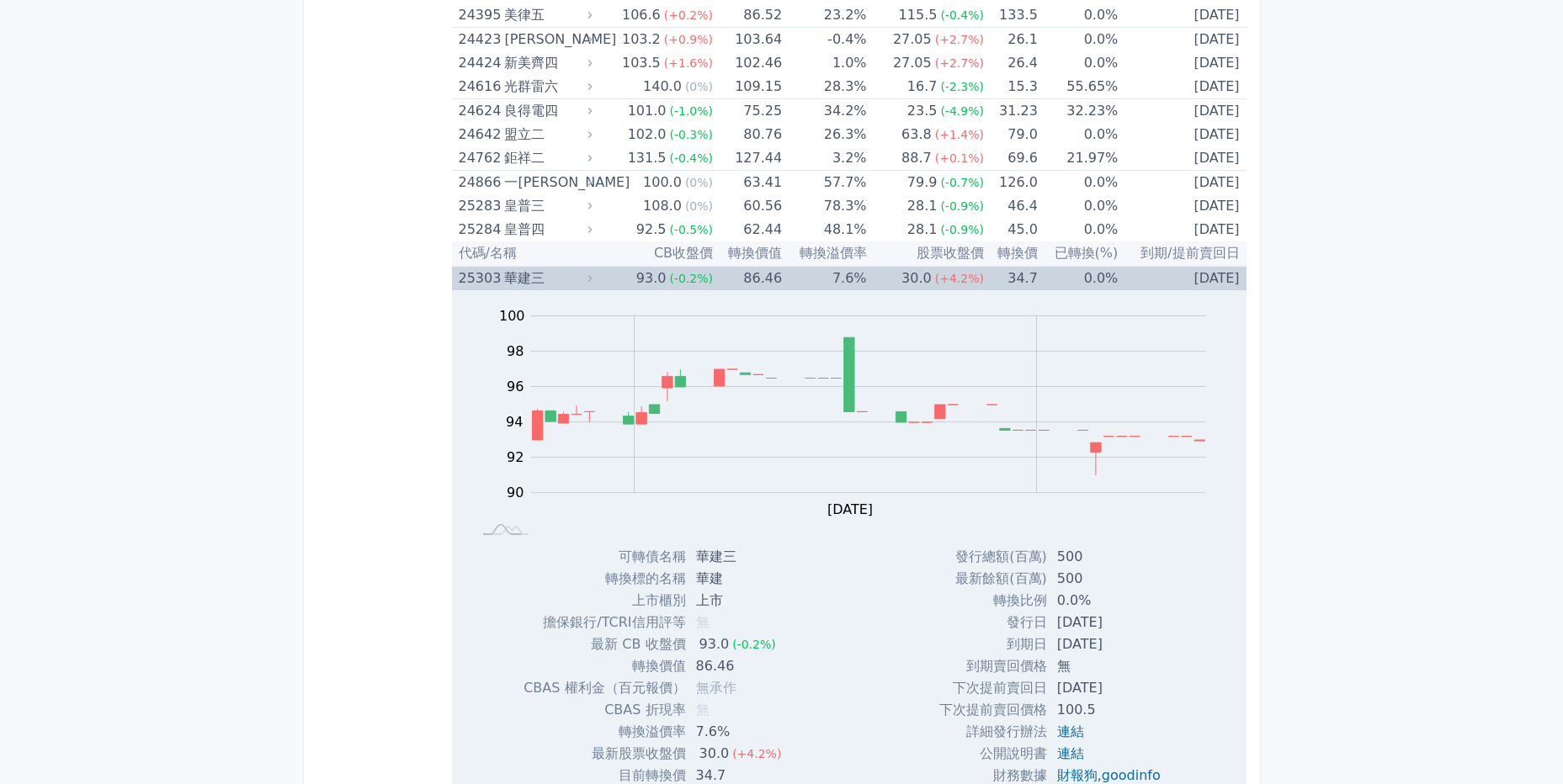
click at [530, 272] on div "華建三" at bounding box center [546, 278] width 84 height 24
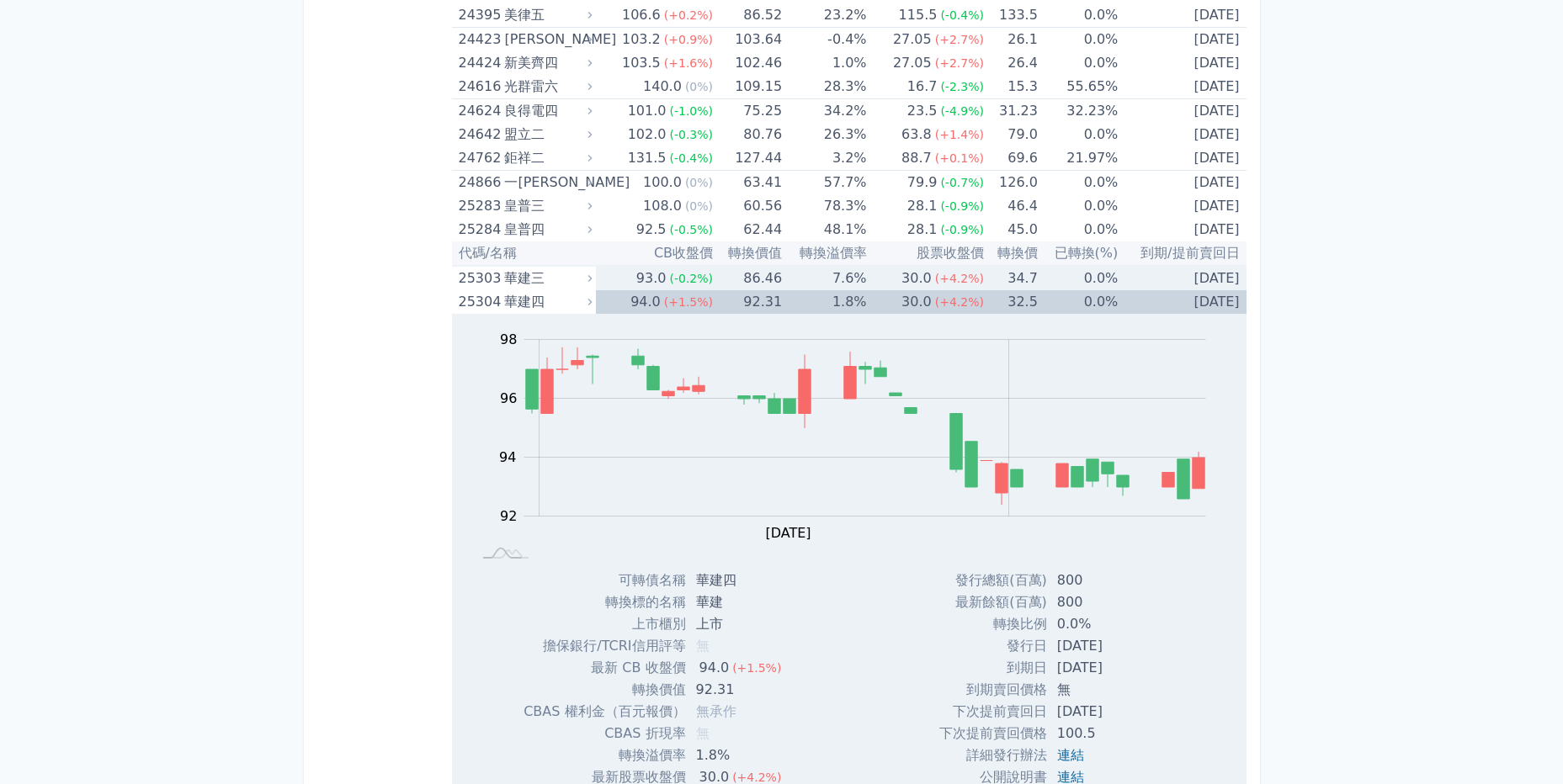
click at [532, 294] on div "華建四" at bounding box center [546, 301] width 84 height 24
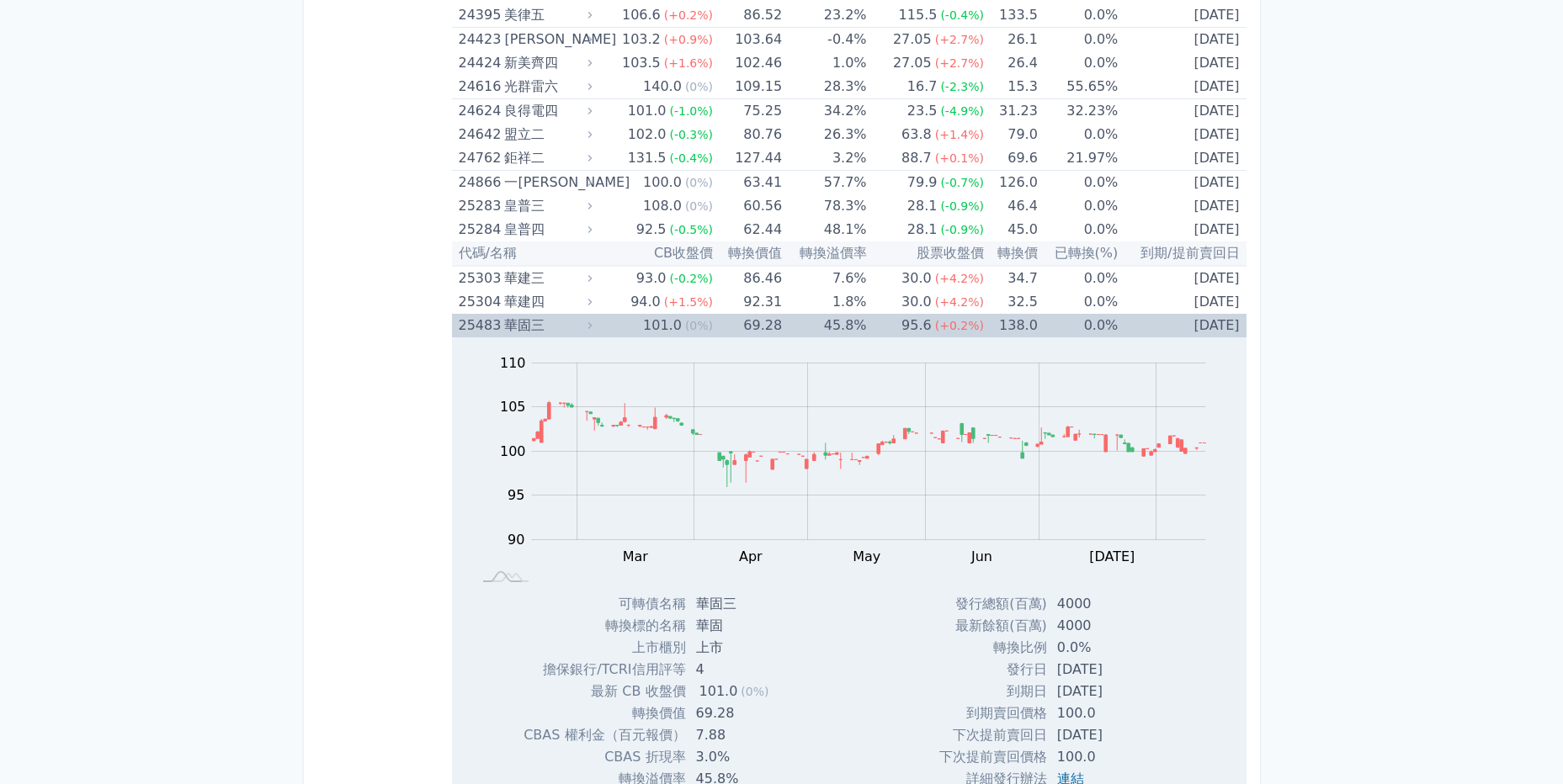
click at [523, 321] on div "華固三" at bounding box center [546, 325] width 84 height 24
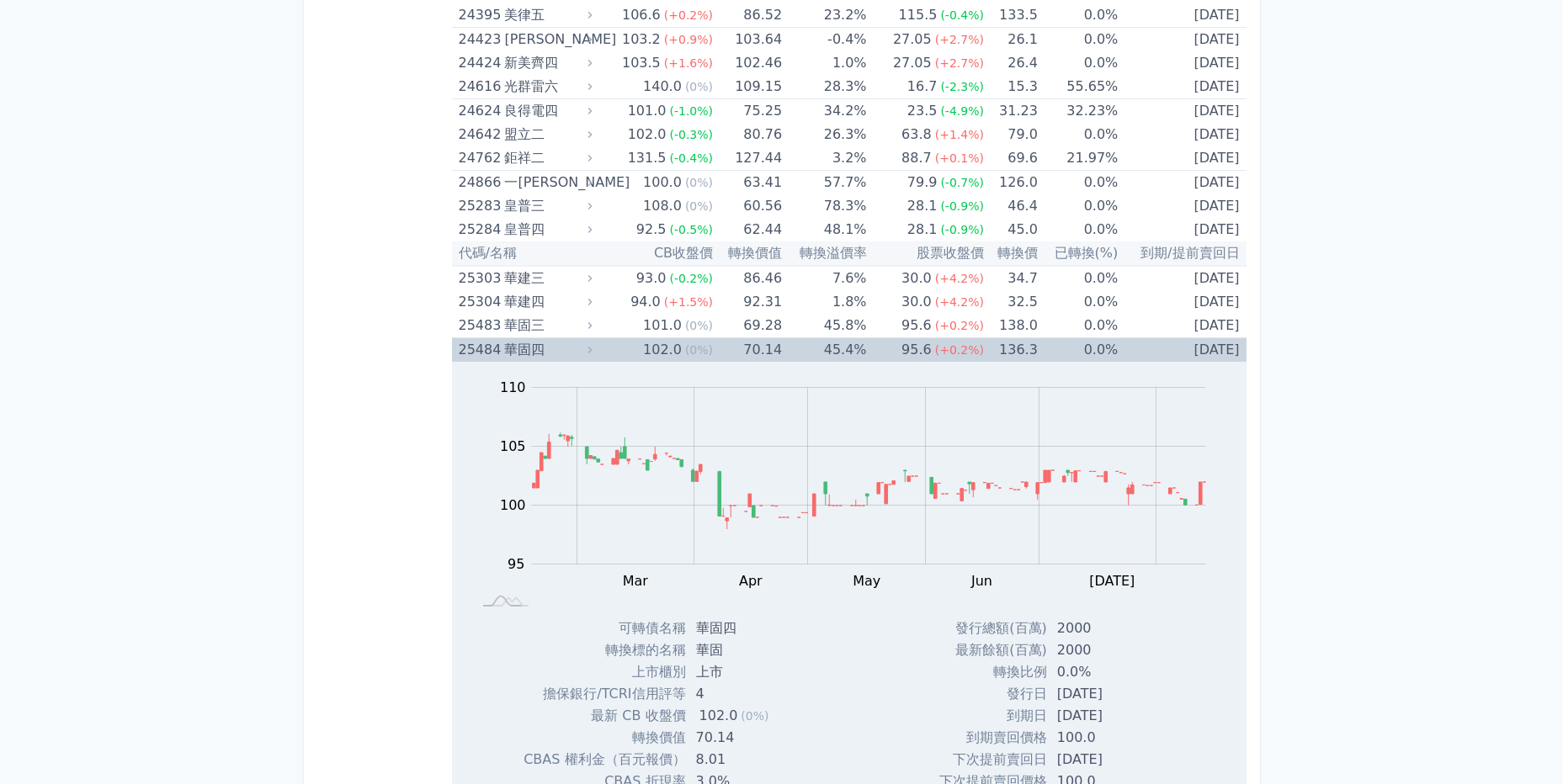
click at [524, 349] on div "華固四" at bounding box center [546, 349] width 84 height 24
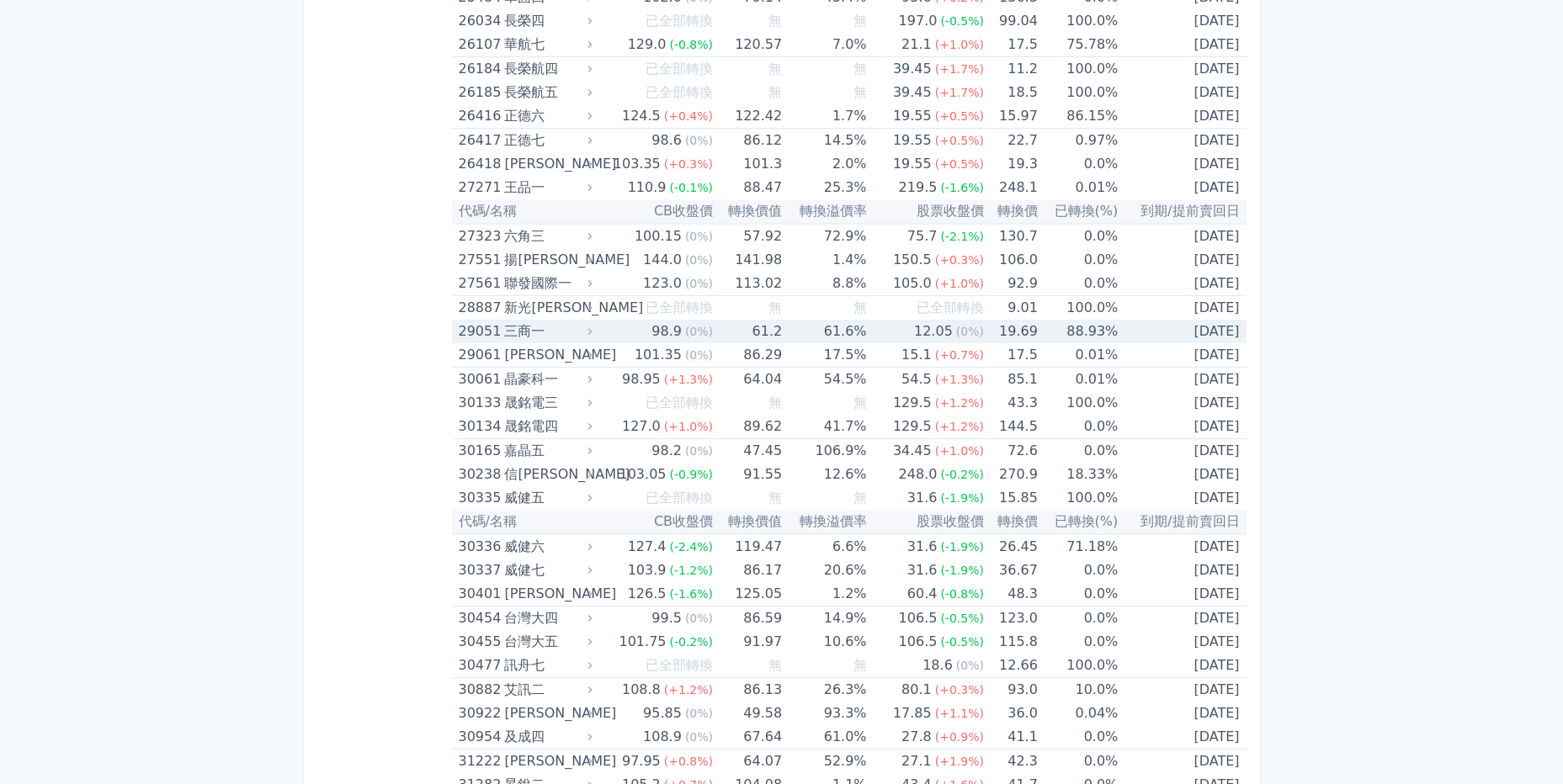
scroll to position [2116, 0]
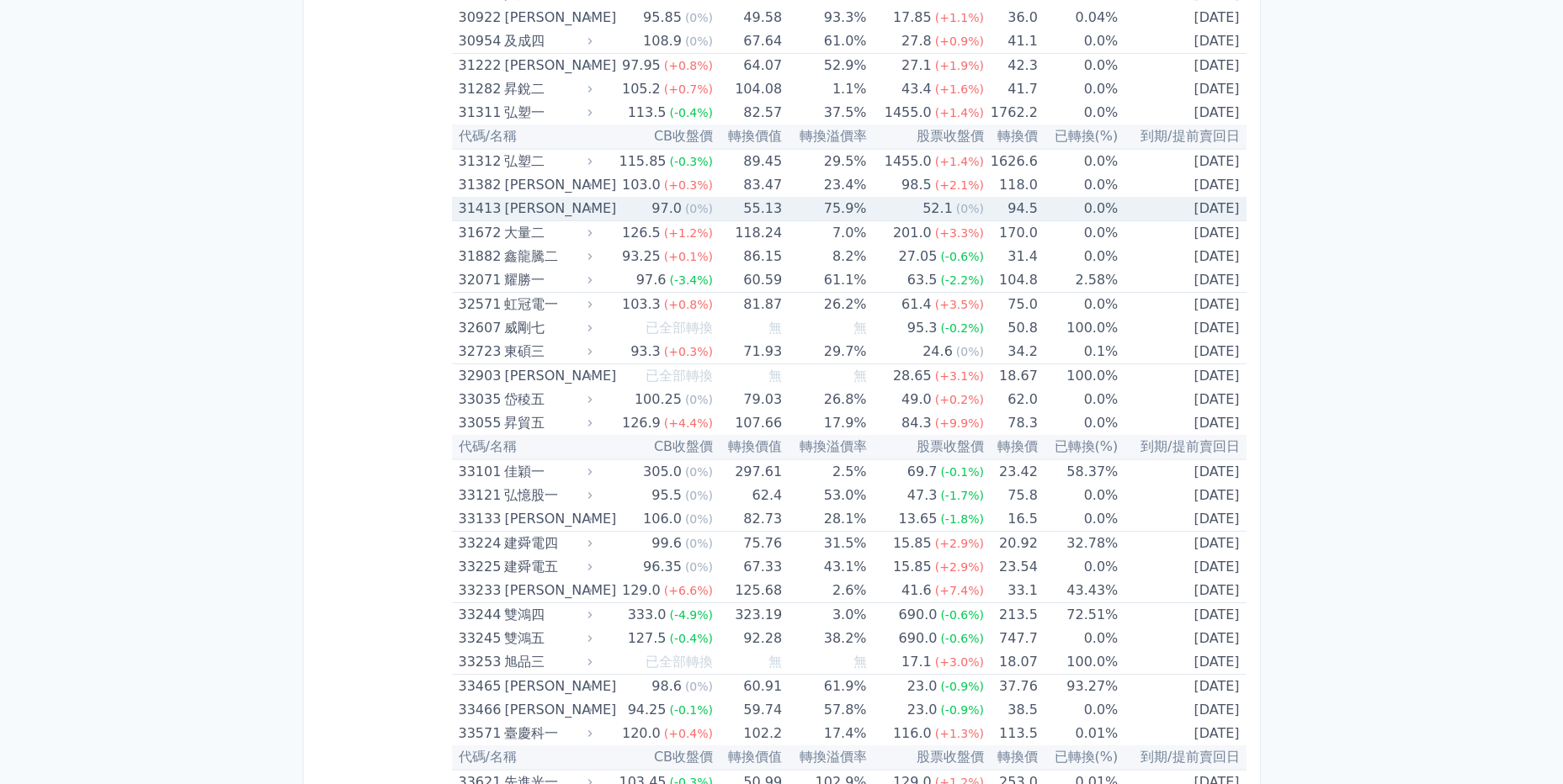
scroll to position [2821, 0]
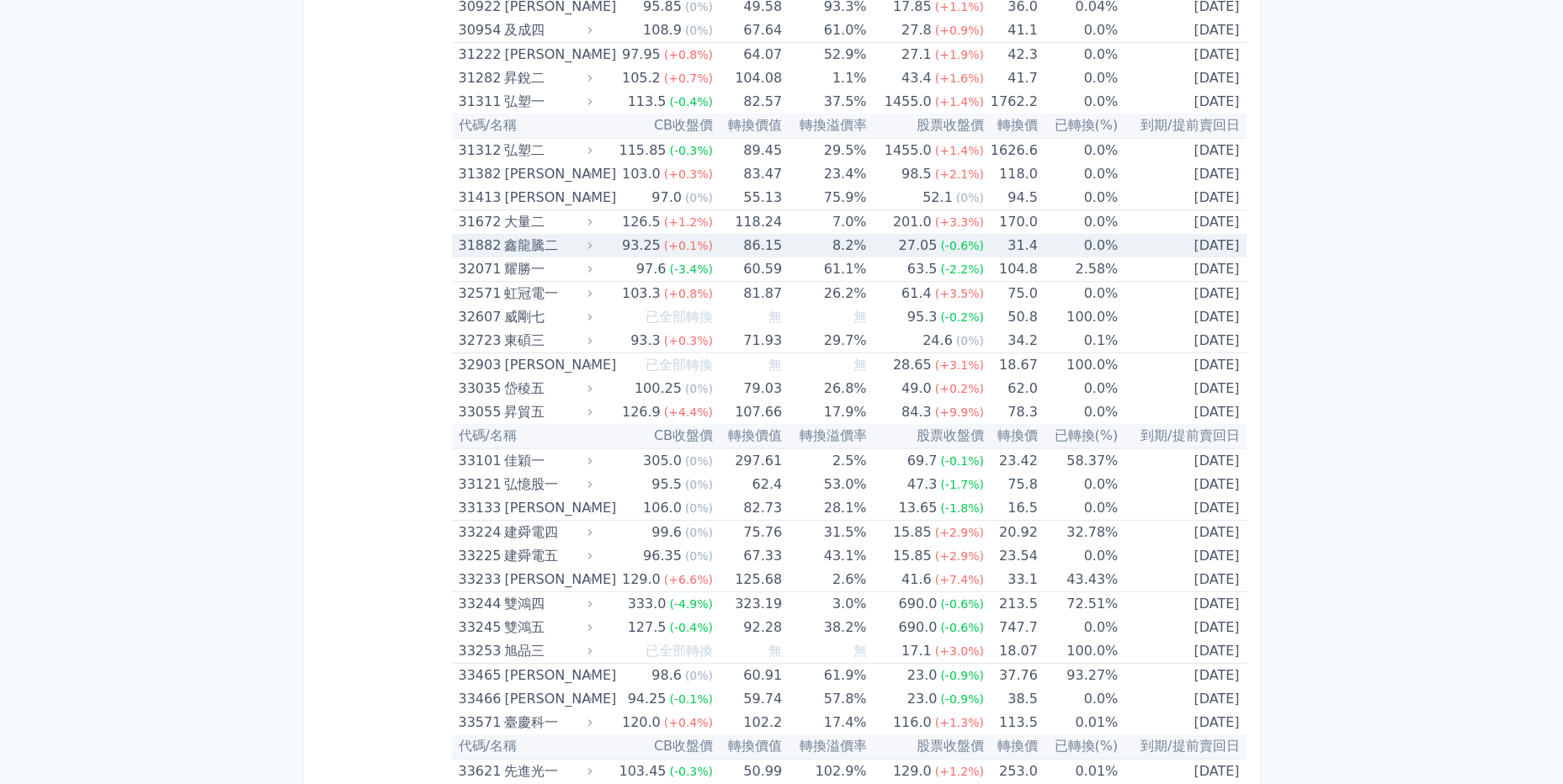
click at [571, 240] on div "鑫龍騰二" at bounding box center [546, 246] width 84 height 24
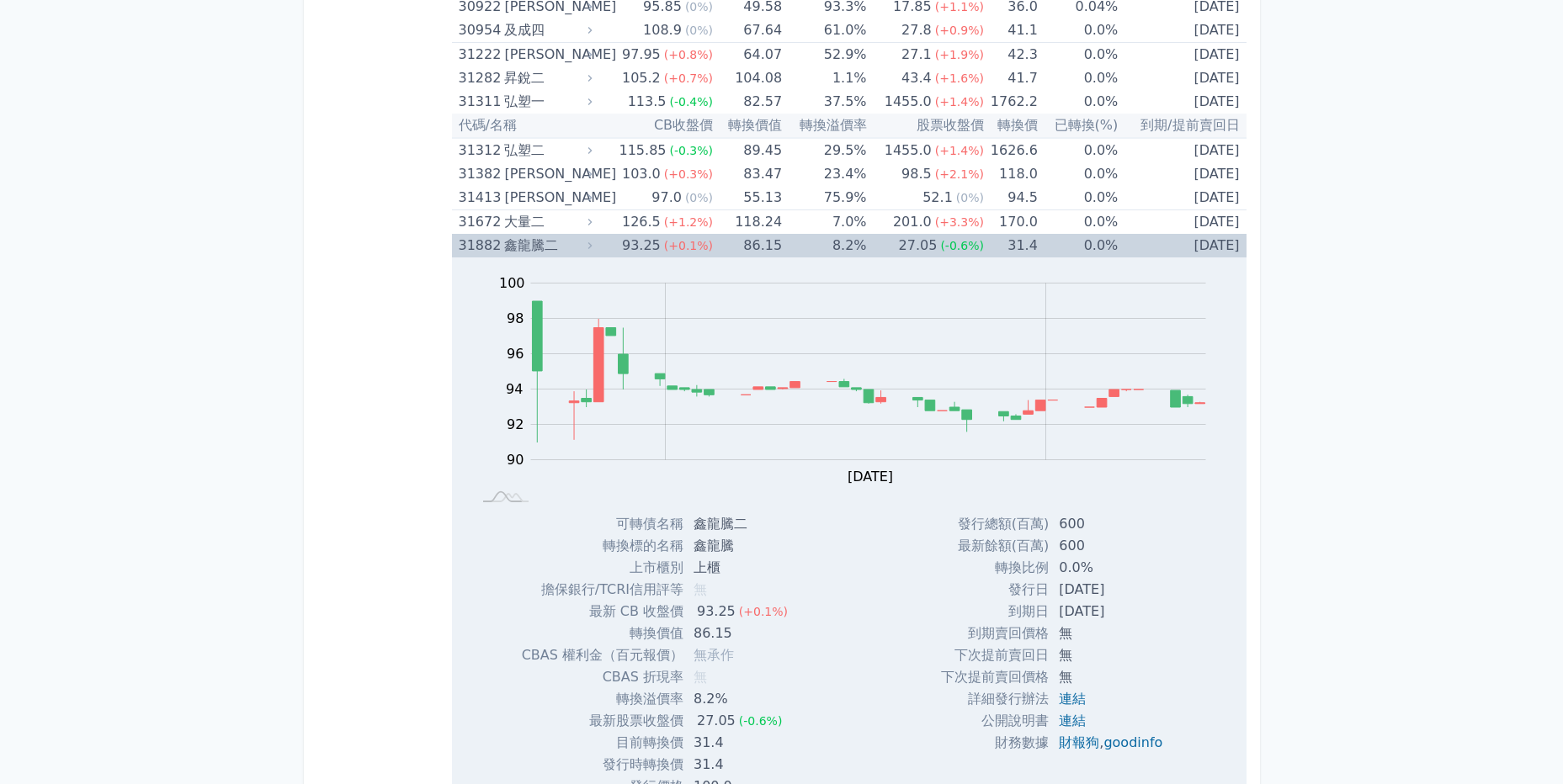
click at [558, 242] on div "鑫龍騰二" at bounding box center [546, 246] width 84 height 24
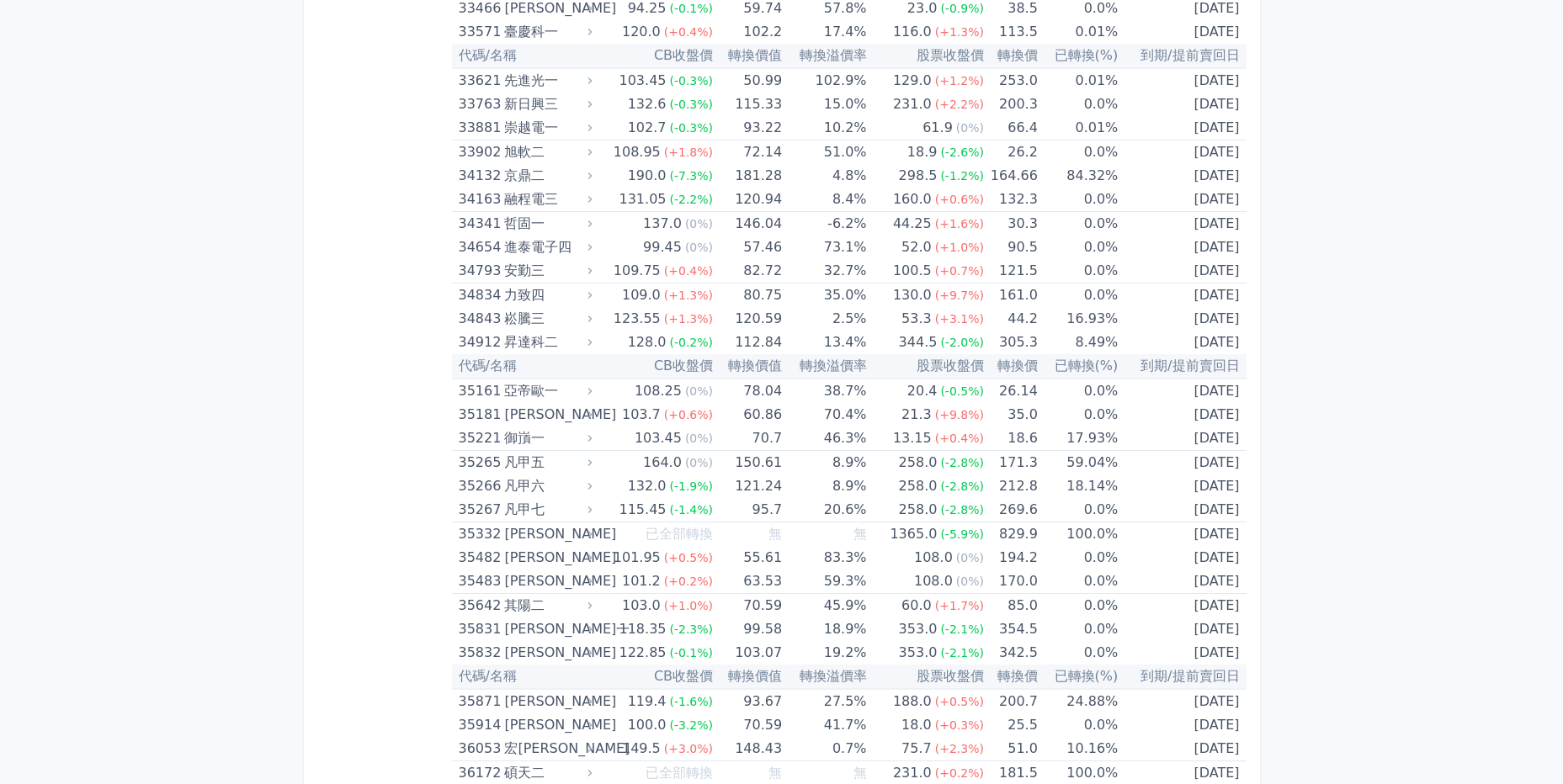
scroll to position [3526, 0]
